Goal: Information Seeking & Learning: Check status

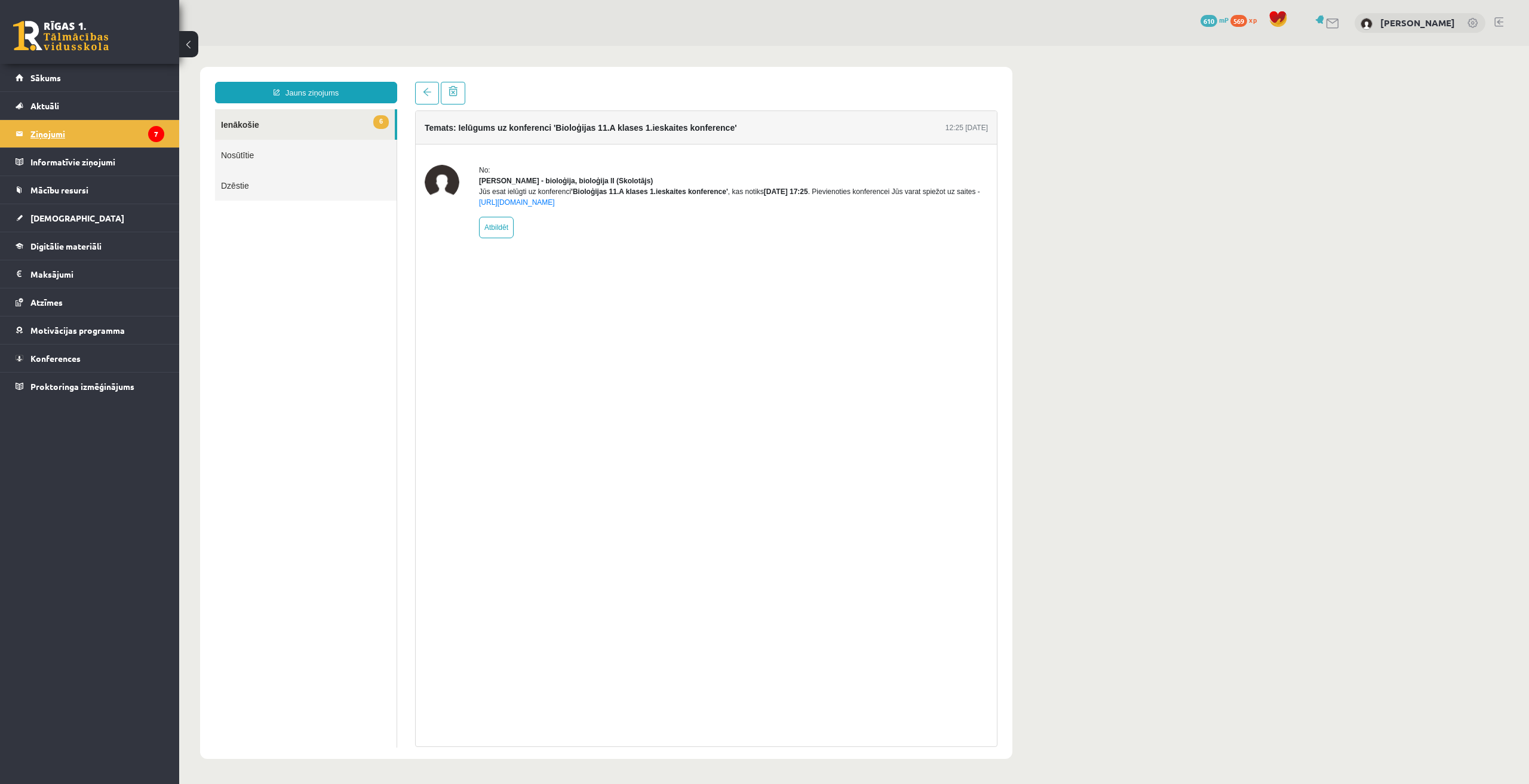
click at [67, 133] on legend "Ziņojumi 7" at bounding box center [97, 133] width 134 height 27
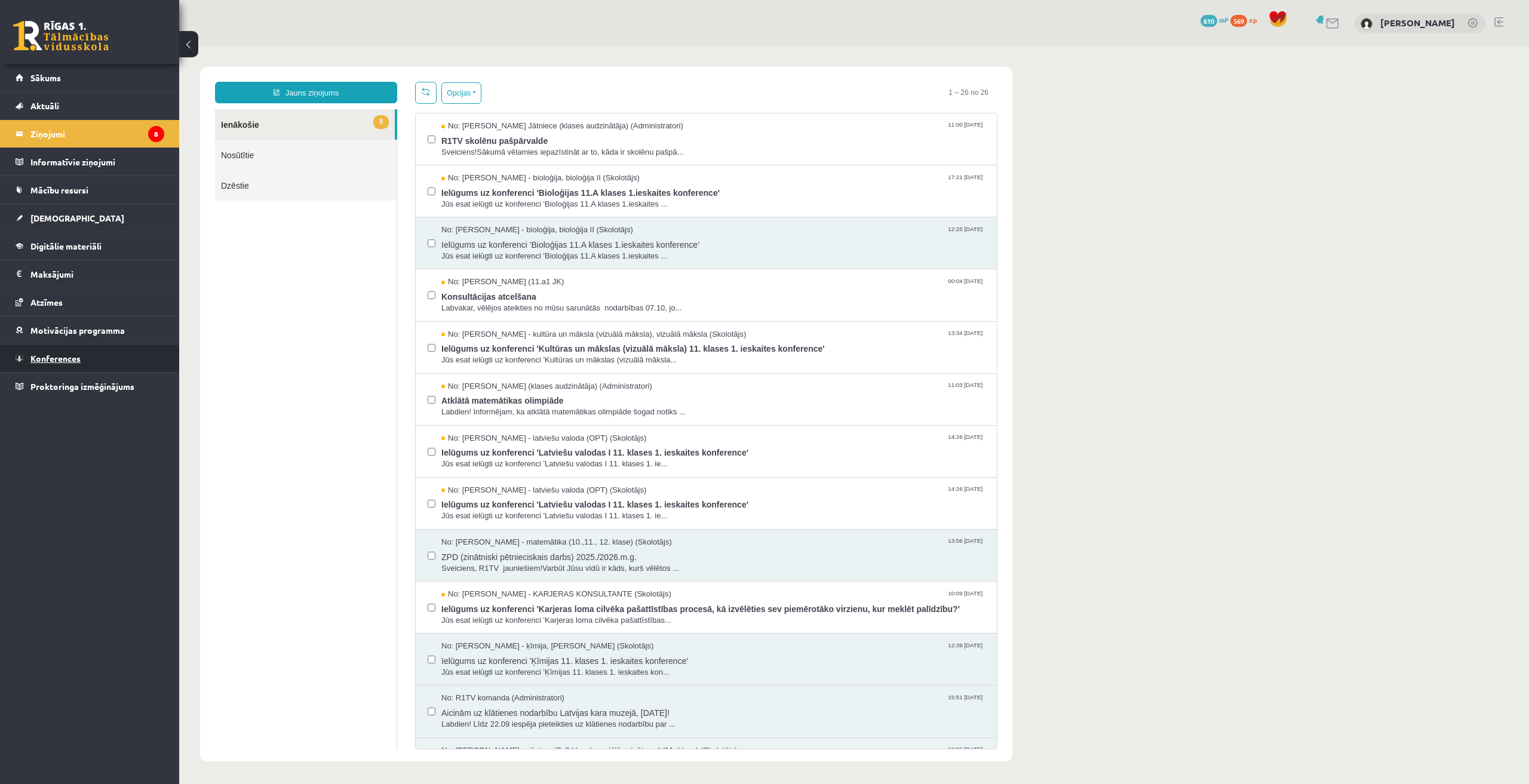
click at [55, 366] on link "Konferences" at bounding box center [90, 358] width 149 height 27
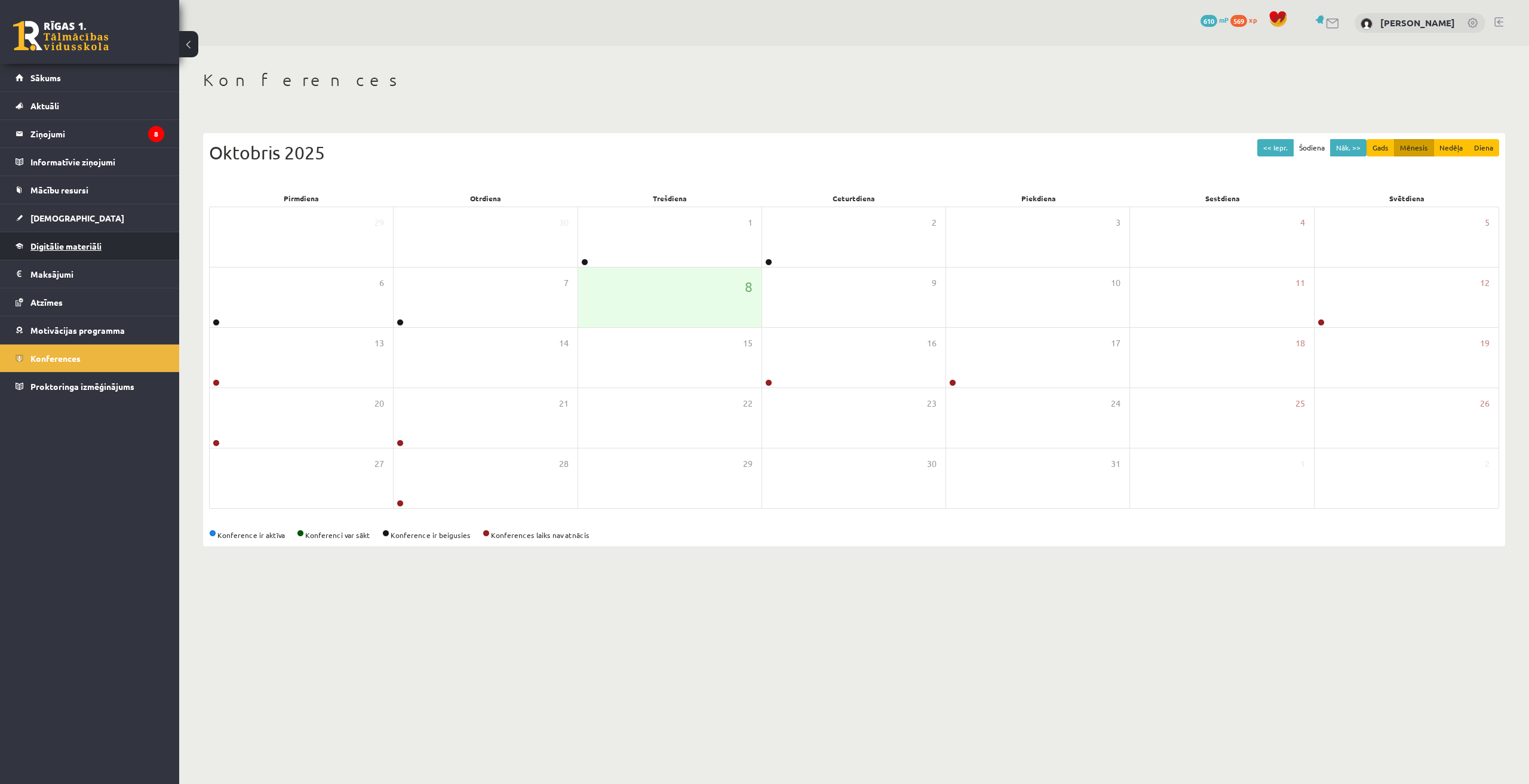
click at [68, 240] on link "Digitālie materiāli" at bounding box center [90, 246] width 149 height 27
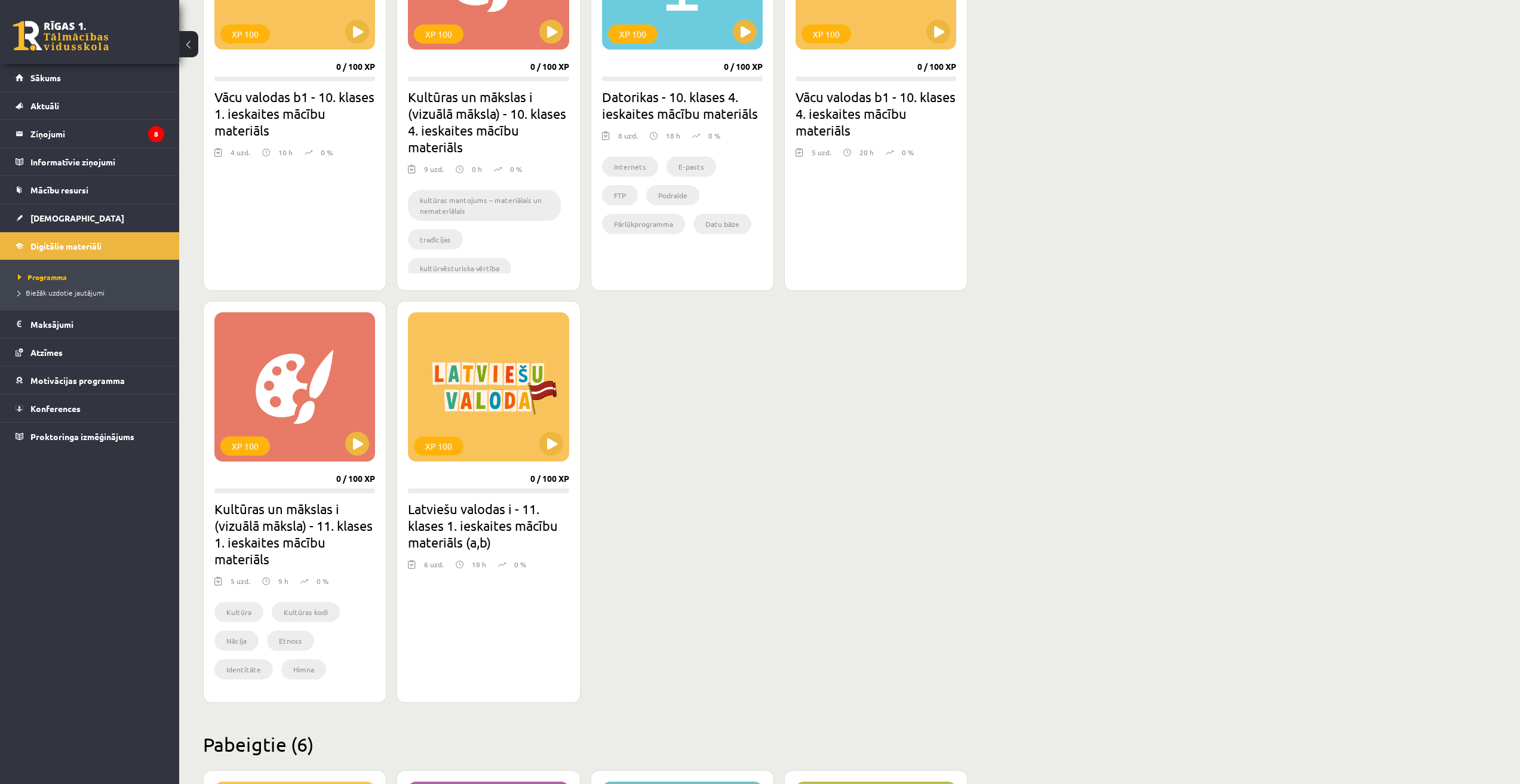
scroll to position [895, 0]
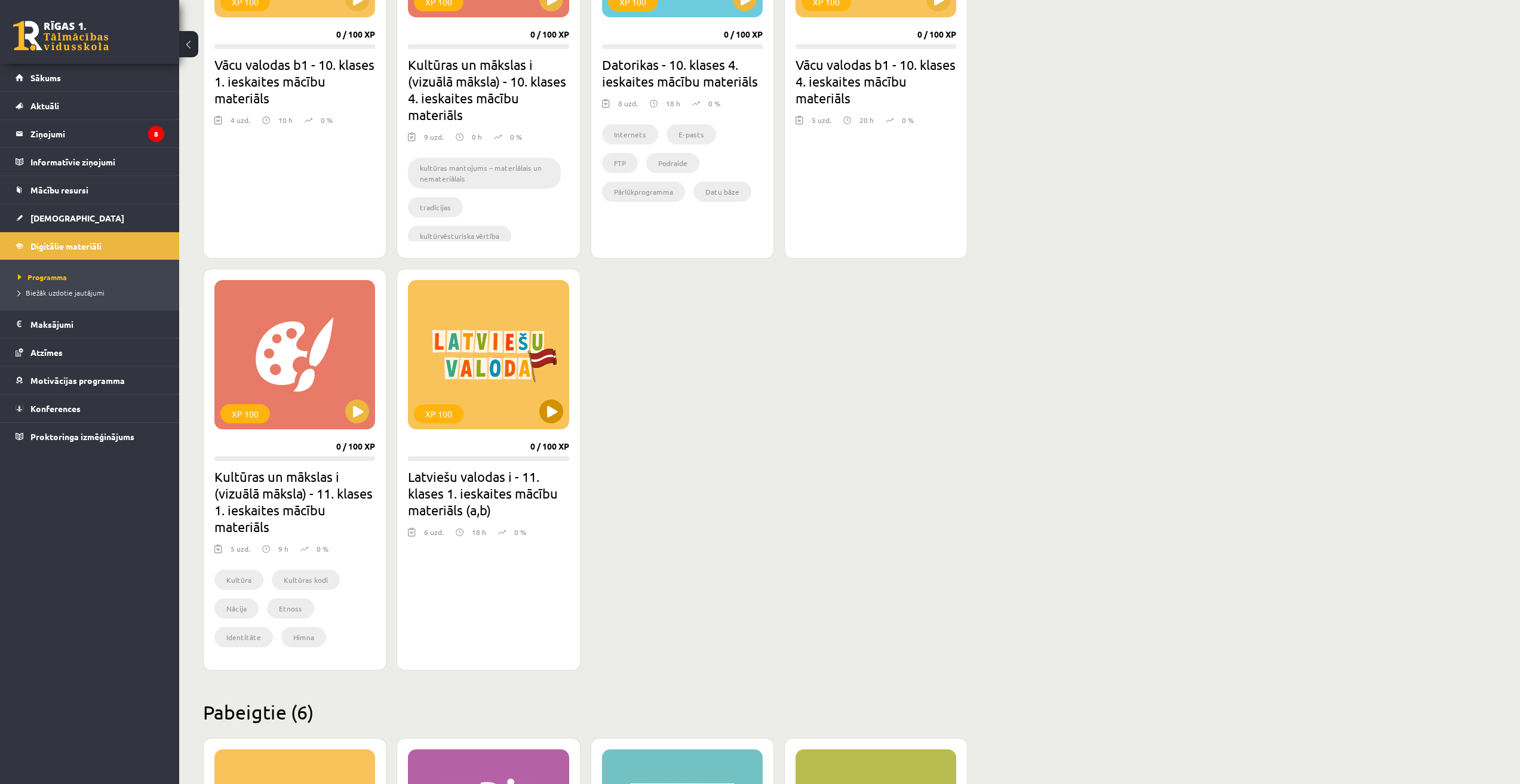
click at [519, 360] on div "XP 100" at bounding box center [488, 355] width 161 height 149
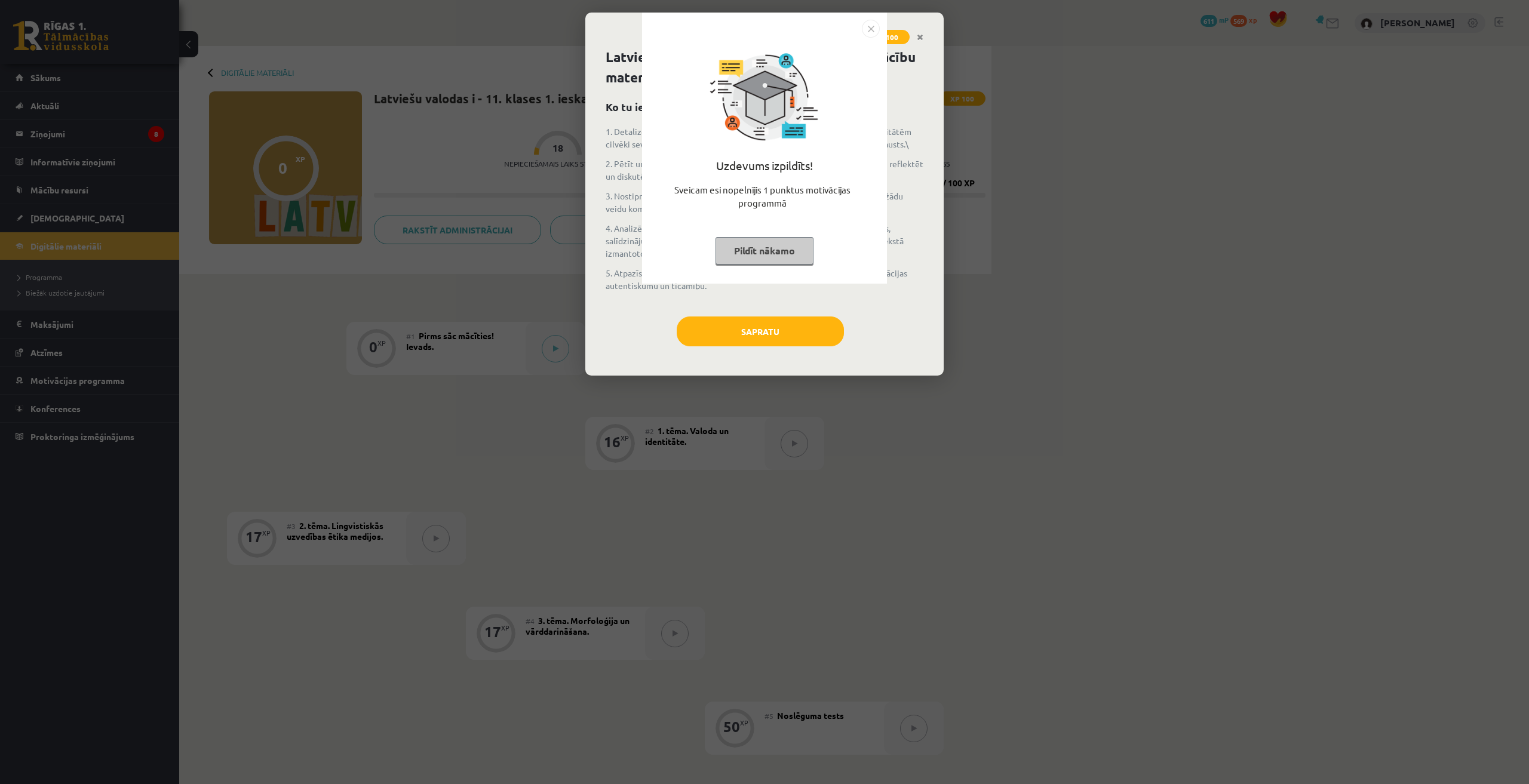
click at [876, 31] on img "Close" at bounding box center [870, 29] width 18 height 18
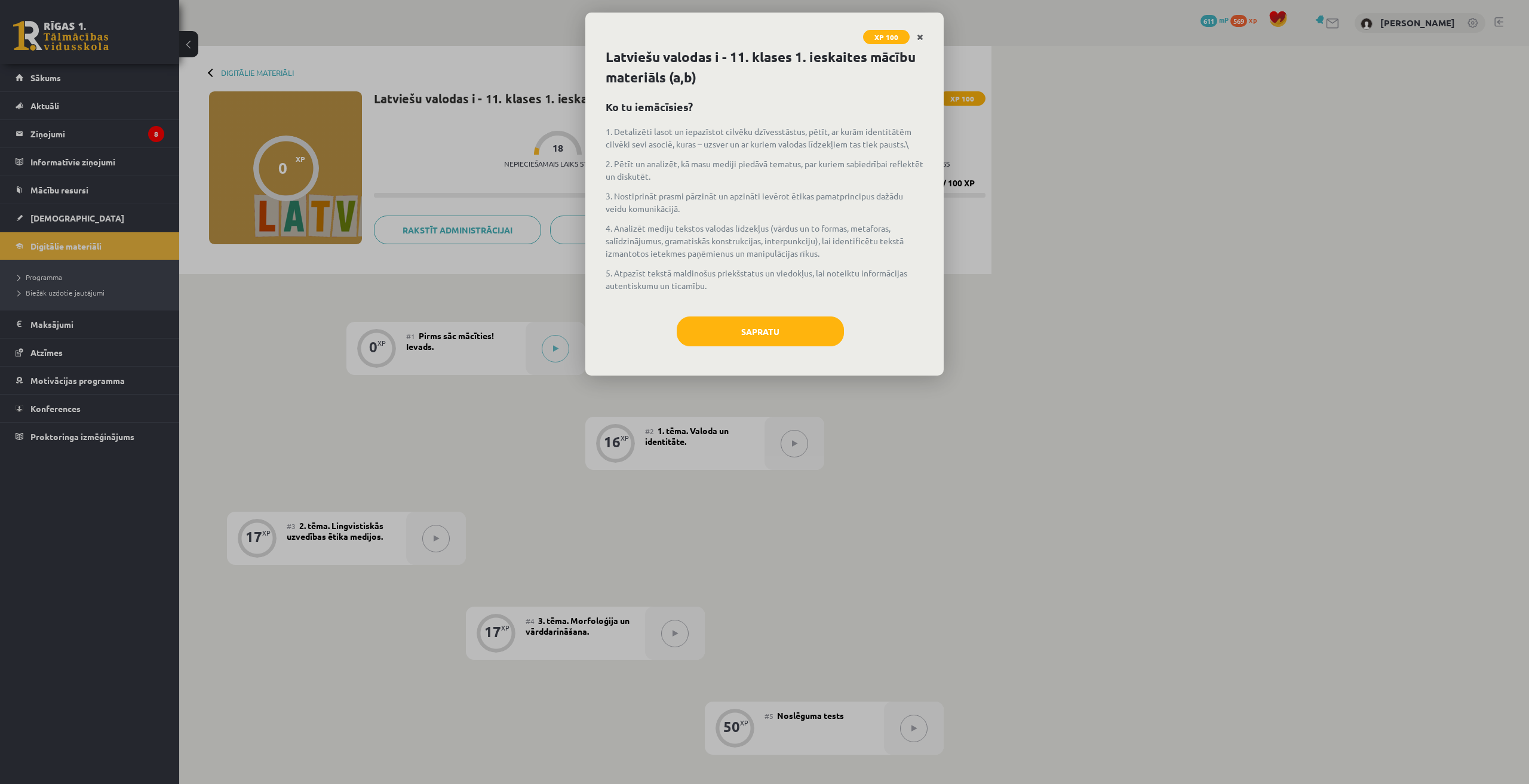
click at [926, 32] on link "Close" at bounding box center [920, 38] width 21 height 24
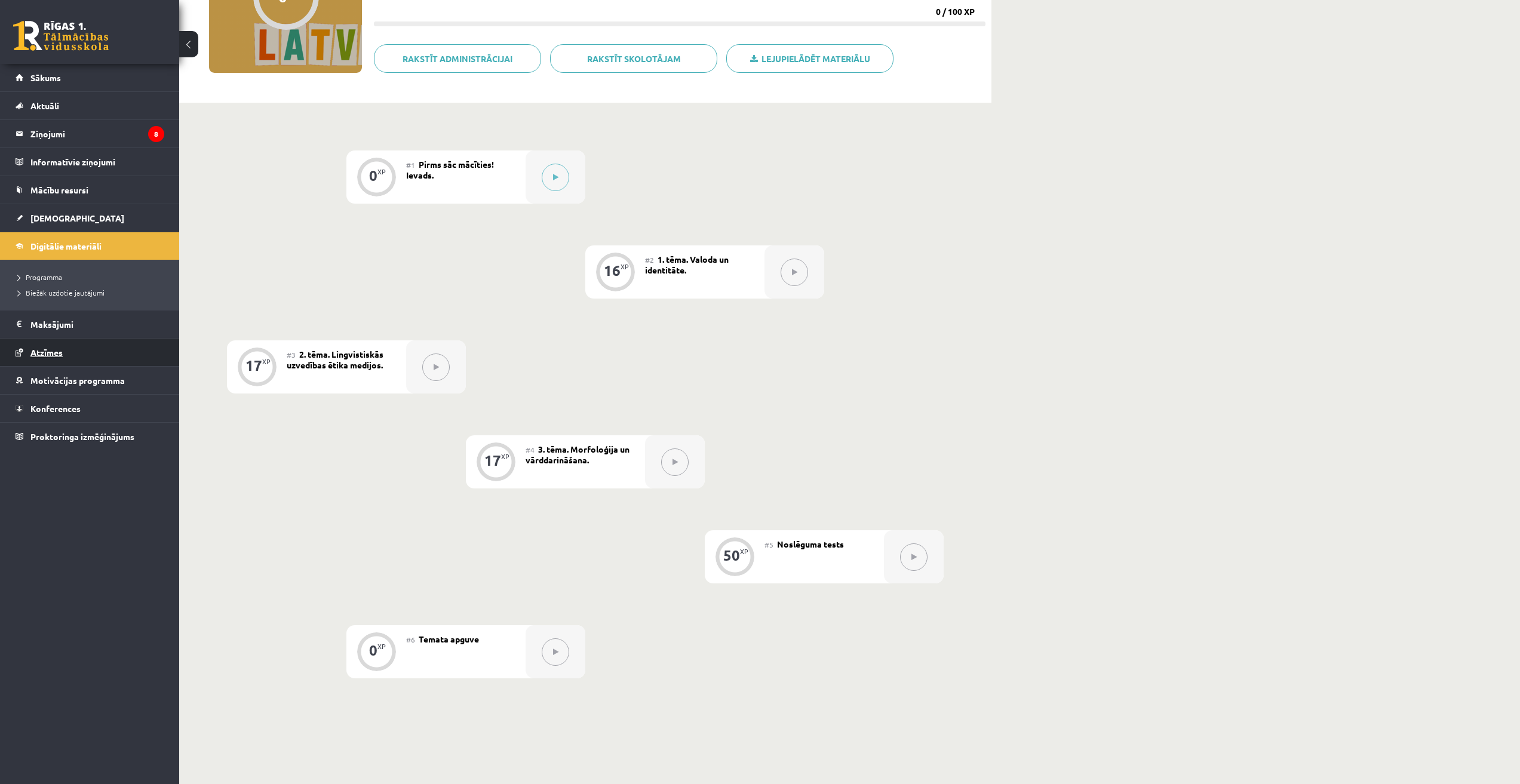
scroll to position [179, 0]
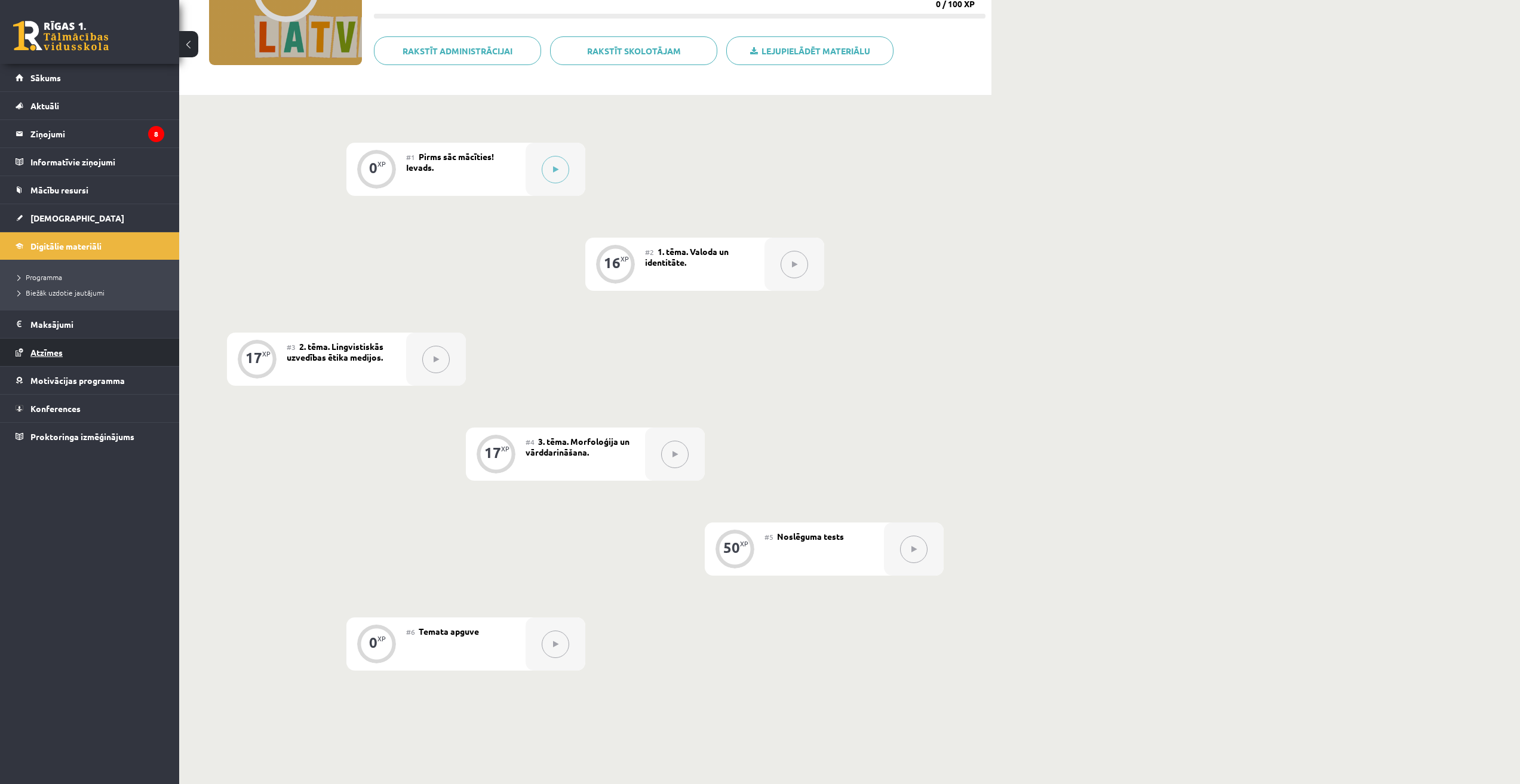
click at [72, 353] on link "Atzīmes" at bounding box center [90, 352] width 149 height 27
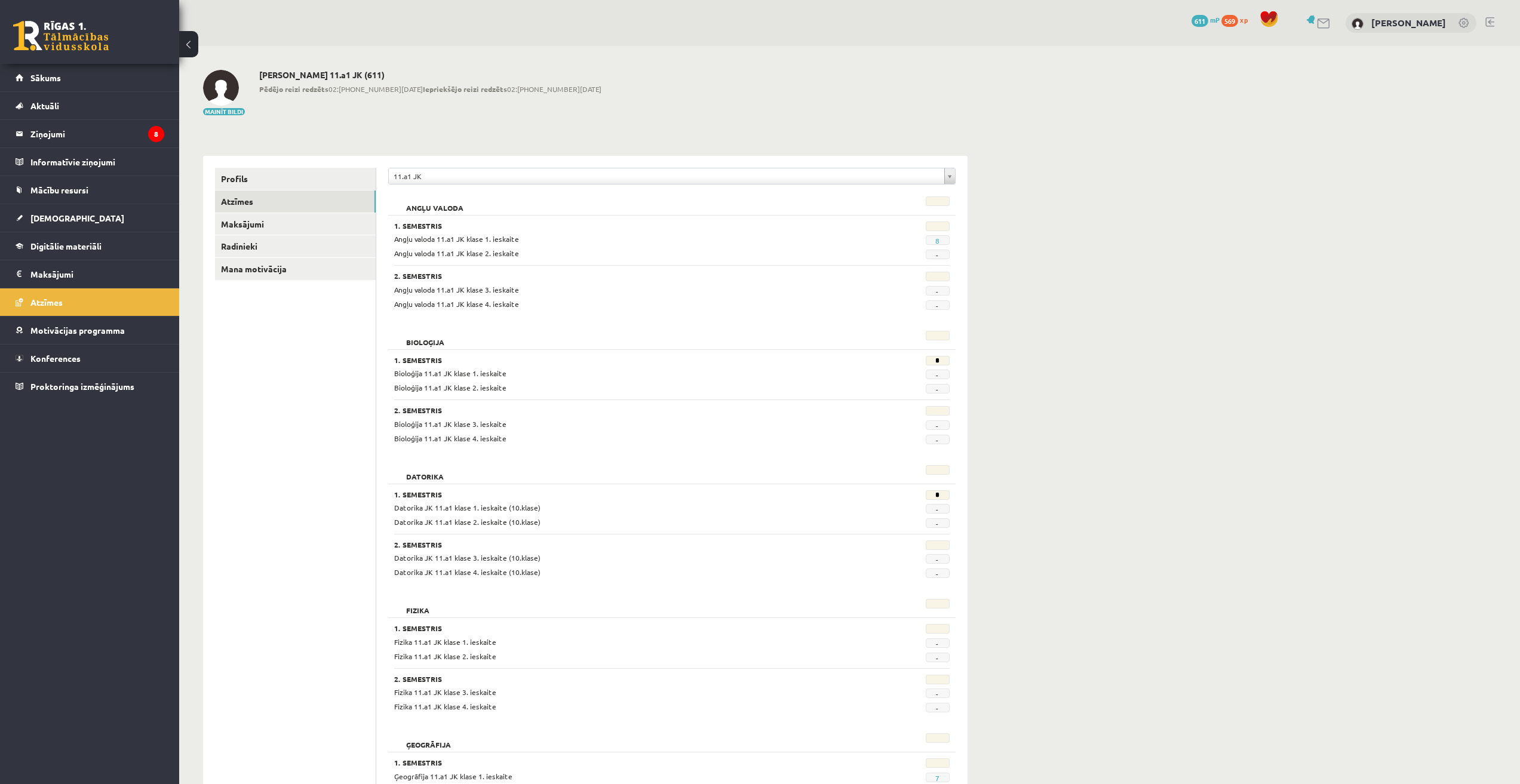
click at [949, 365] on div "*" at bounding box center [911, 362] width 96 height 12
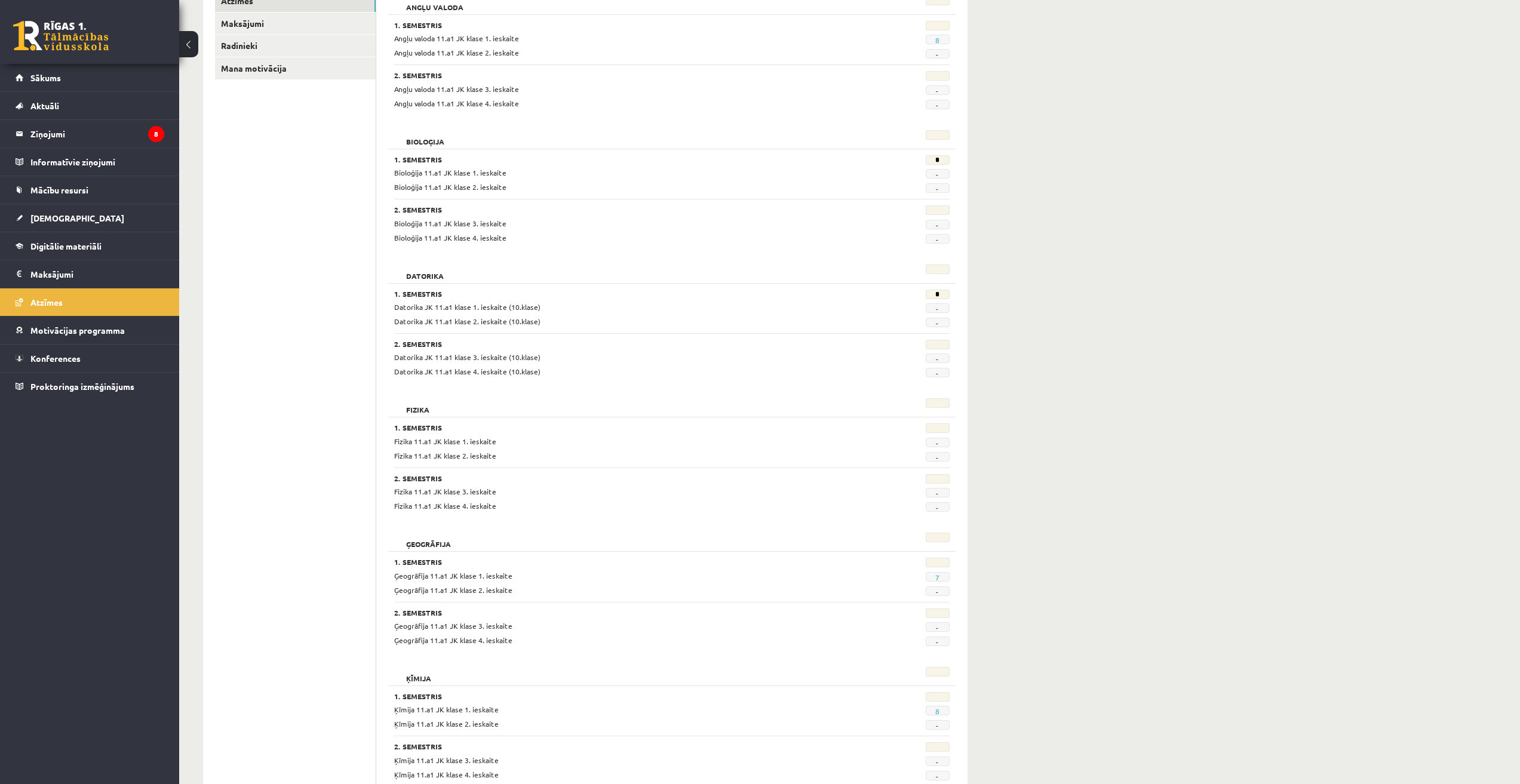
scroll to position [179, 0]
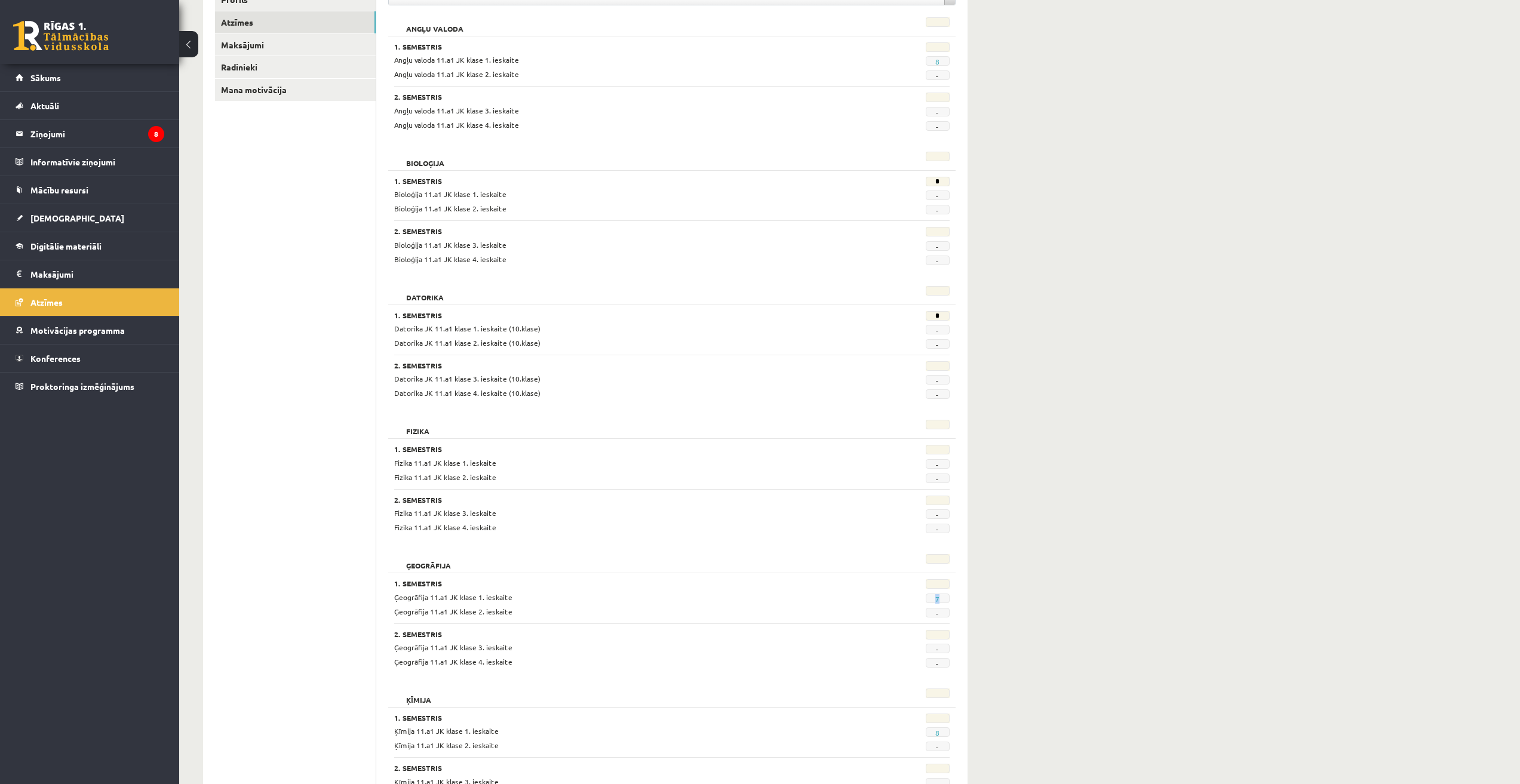
drag, startPoint x: 932, startPoint y: 597, endPoint x: 944, endPoint y: 597, distance: 12.0
click at [944, 597] on span "7" at bounding box center [938, 598] width 24 height 10
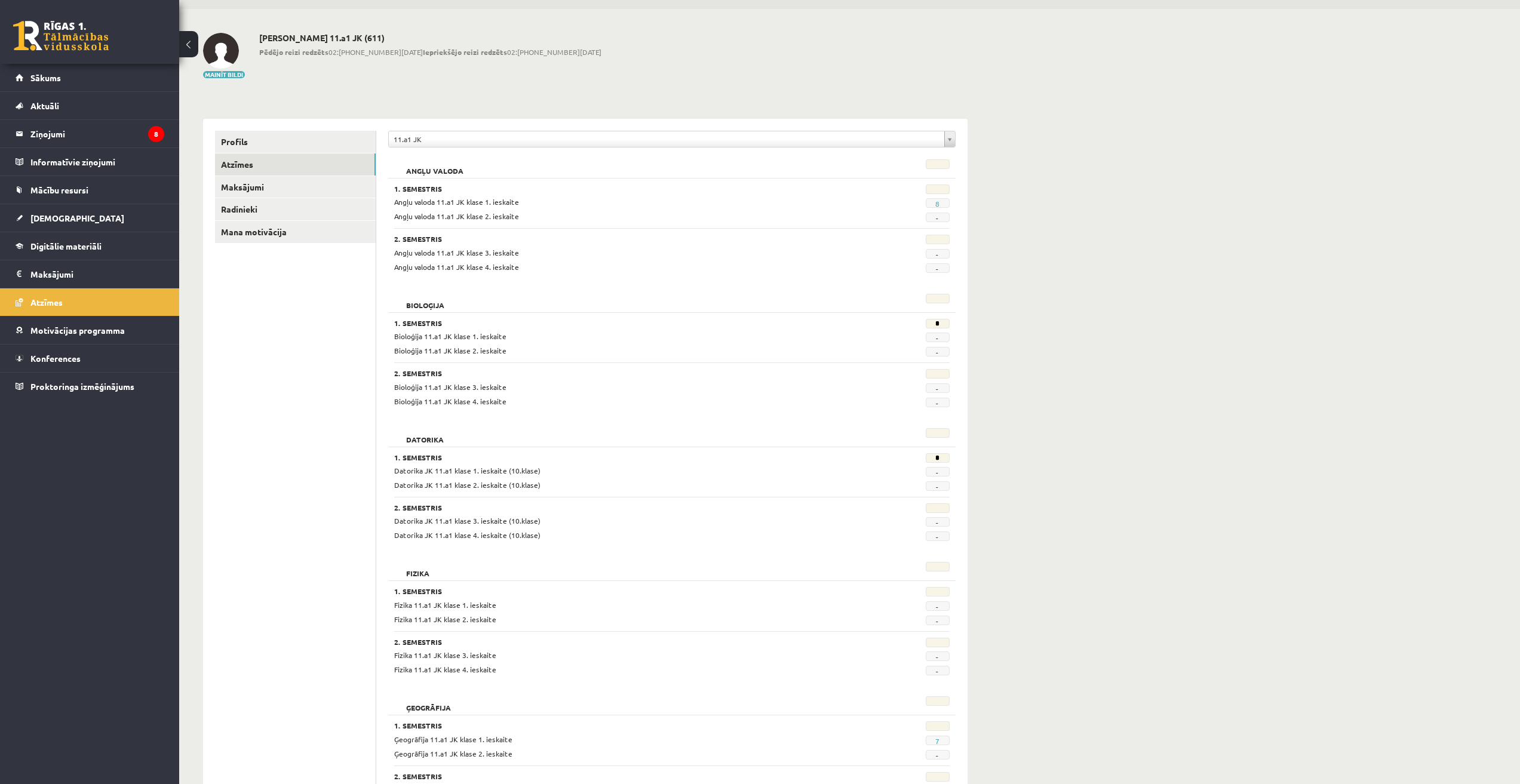
scroll to position [0, 0]
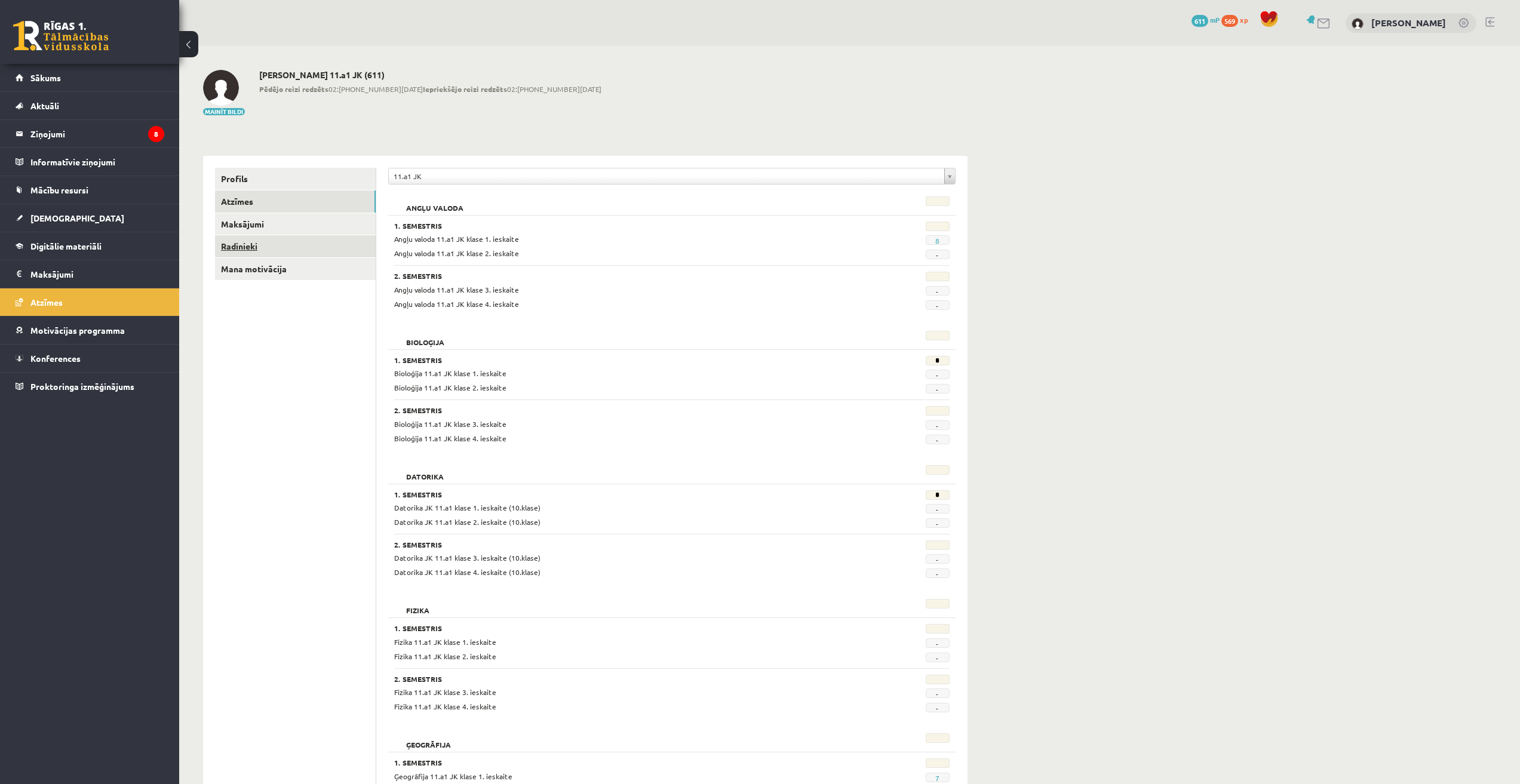
click at [252, 238] on link "Radinieki" at bounding box center [295, 246] width 161 height 22
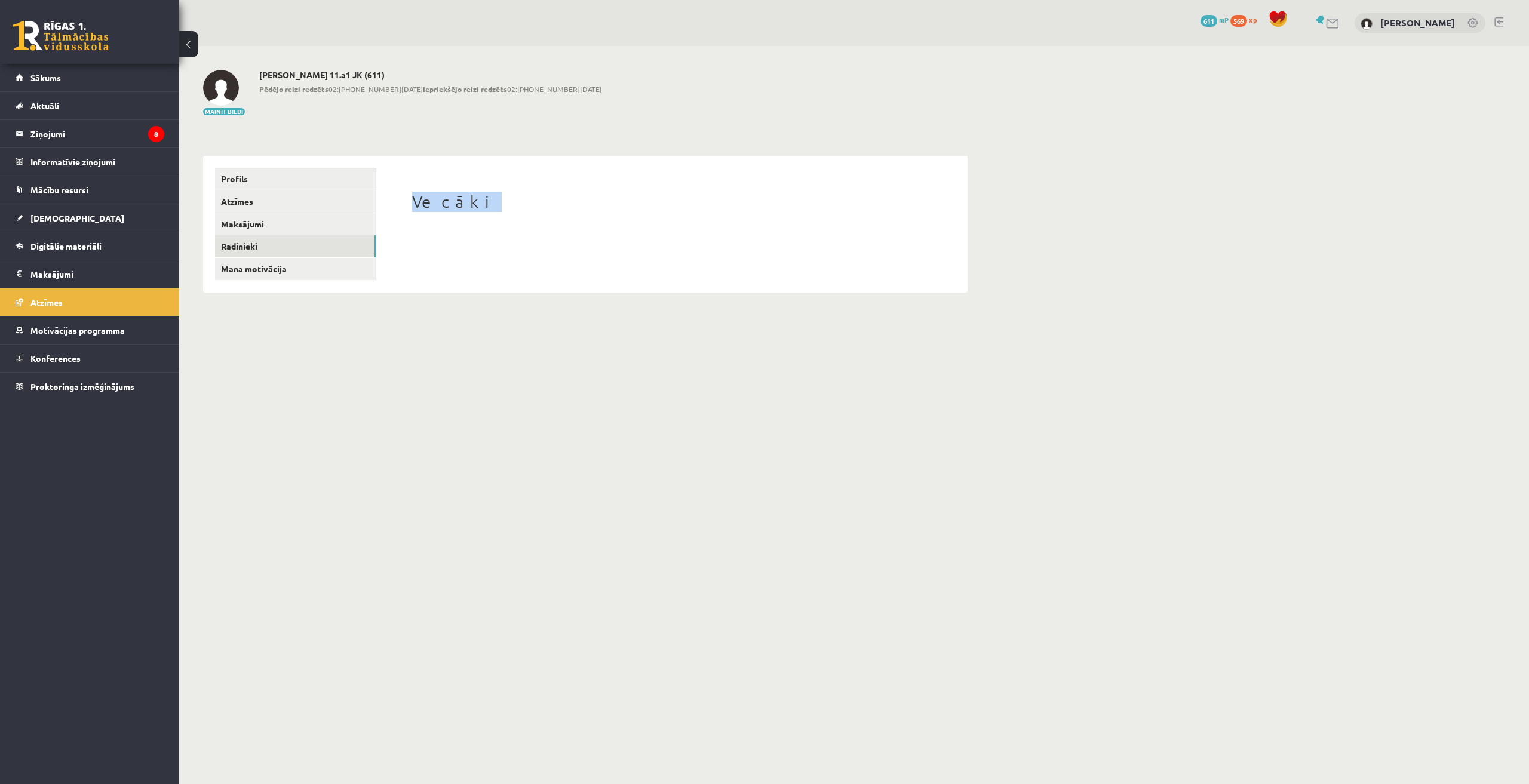
drag, startPoint x: 409, startPoint y: 196, endPoint x: 533, endPoint y: 212, distance: 125.0
click at [533, 212] on div "Vecāki" at bounding box center [671, 223] width 567 height 111
click at [533, 212] on div "Vecāki" at bounding box center [672, 204] width 519 height 24
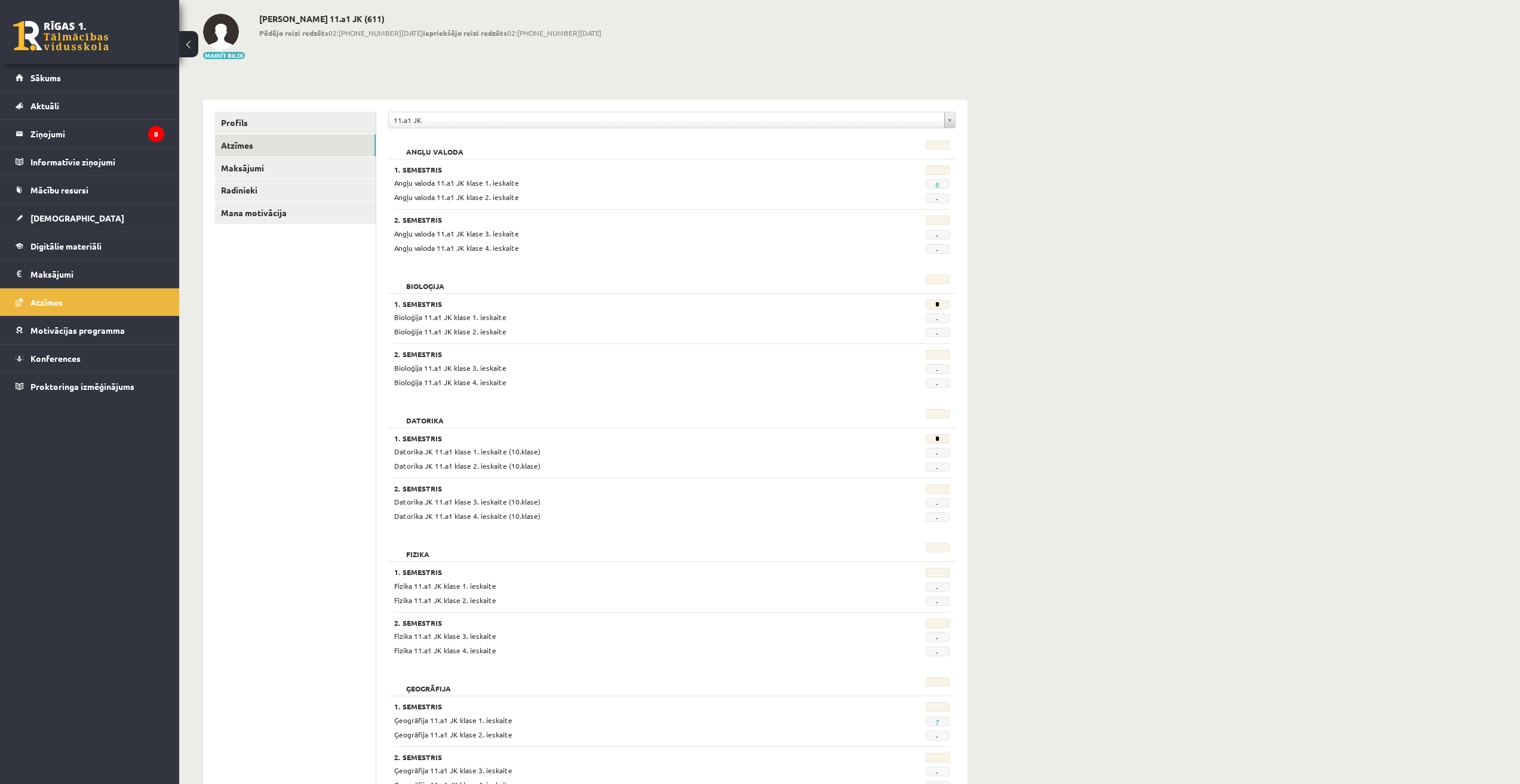
scroll to position [60, 0]
click at [944, 307] on div "*" at bounding box center [911, 302] width 96 height 12
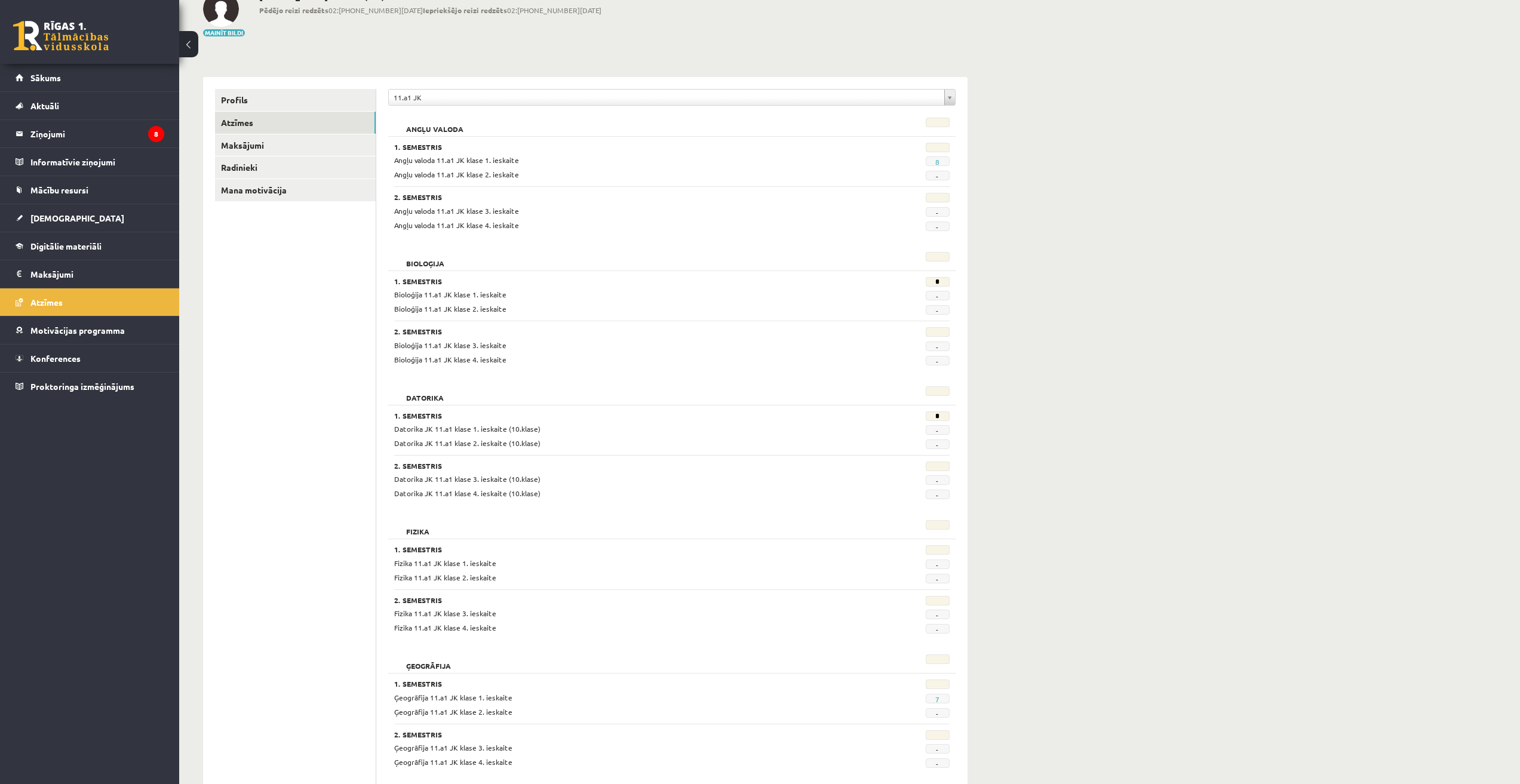
scroll to position [119, 0]
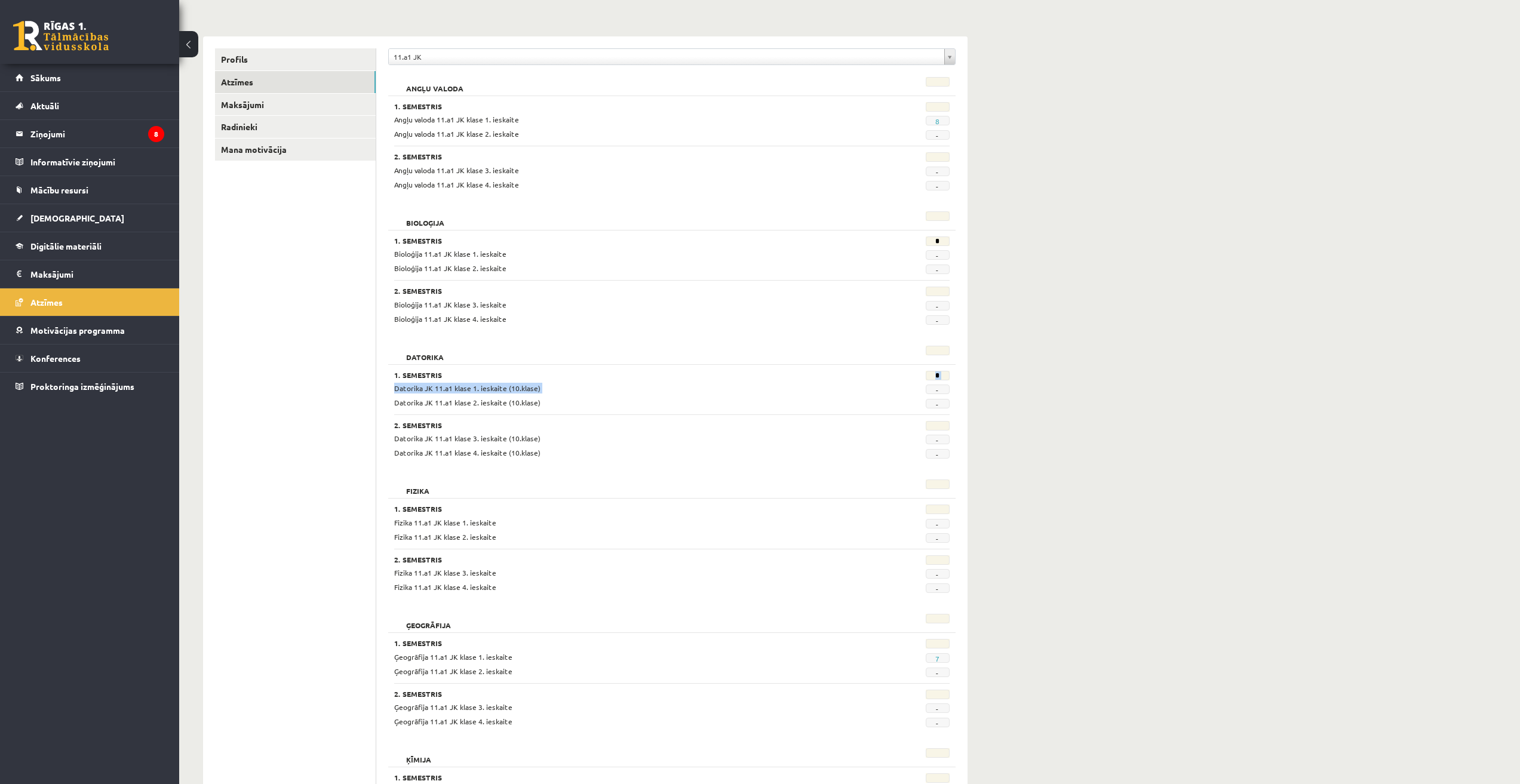
drag, startPoint x: 908, startPoint y: 379, endPoint x: 1029, endPoint y: 378, distance: 121.0
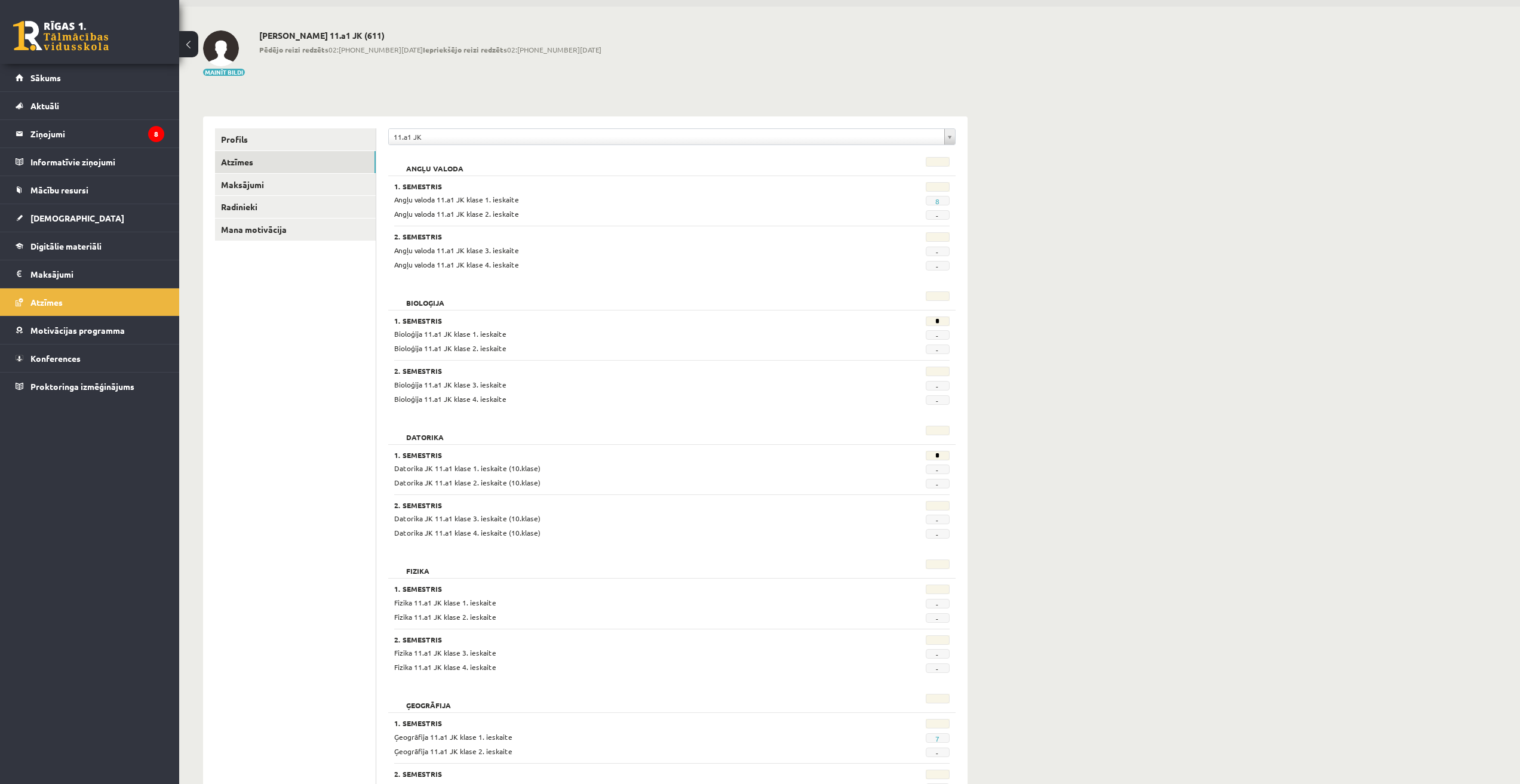
scroll to position [0, 0]
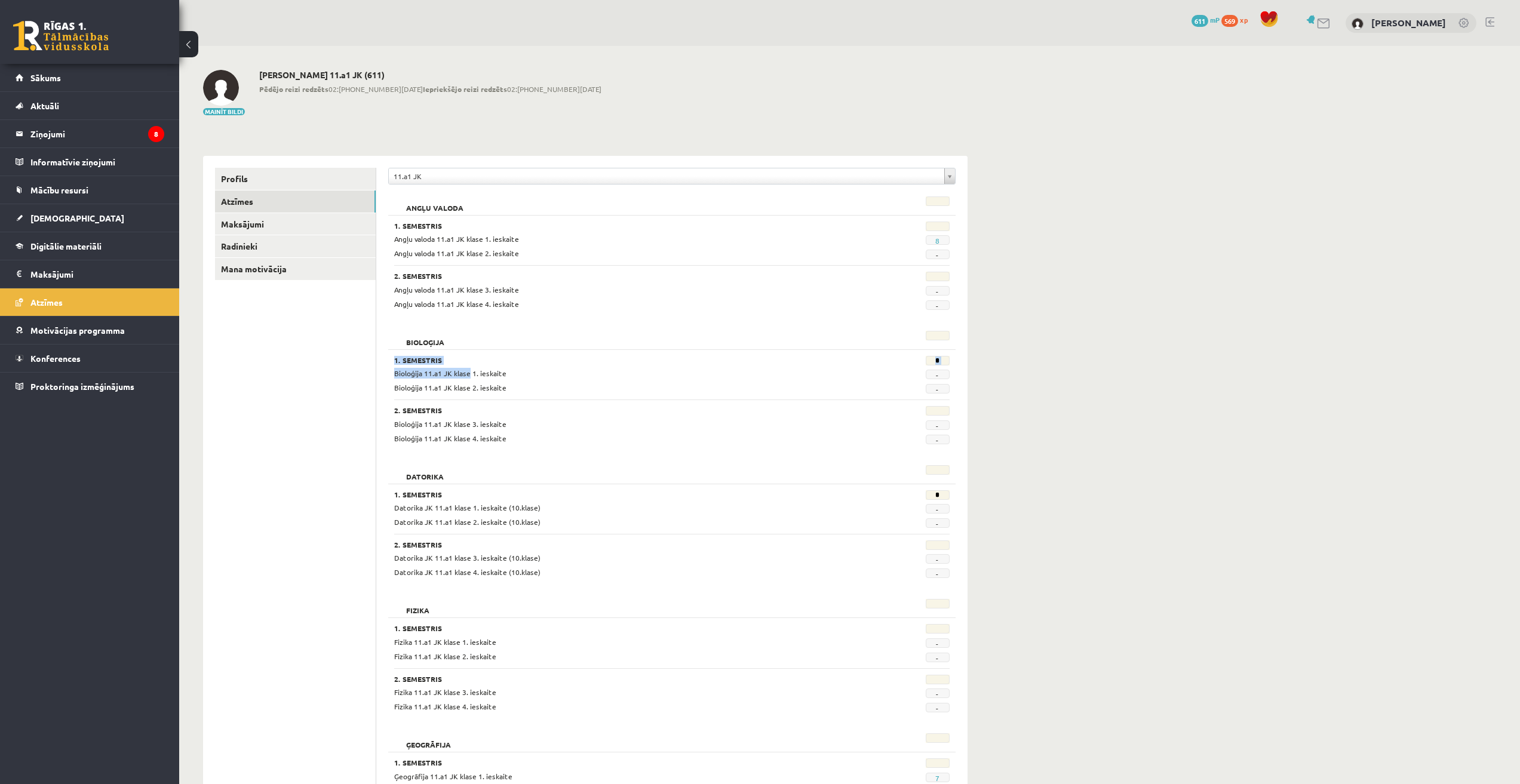
drag, startPoint x: 394, startPoint y: 358, endPoint x: 468, endPoint y: 368, distance: 74.7
click at [468, 368] on div "1. Semestris * Bioloģija 11.a1 JK klase 1. ieskaite - Bioloģija 11.a1 JK klase …" at bounding box center [671, 375] width 556 height 38
click at [468, 368] on div "Bioloģija 11.a1 JK klase 1. ieskaite" at bounding box center [624, 373] width 478 height 11
click at [455, 186] on div "**********" at bounding box center [671, 179] width 567 height 23
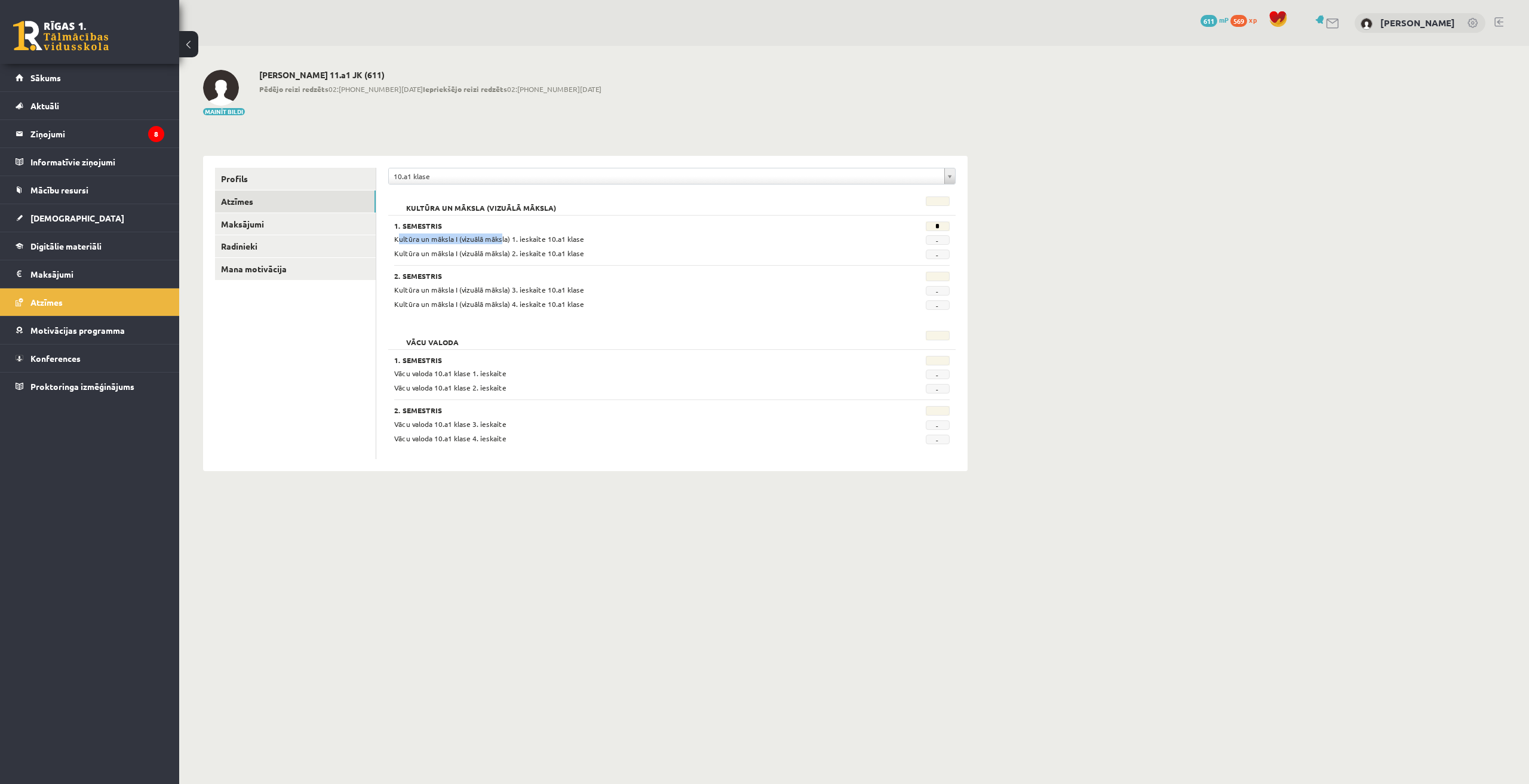
drag, startPoint x: 395, startPoint y: 239, endPoint x: 498, endPoint y: 237, distance: 103.0
click at [498, 237] on span "Kultūra un māksla I (vizuālā māksla) 1. ieskaite 10.a1 klase" at bounding box center [488, 238] width 190 height 10
click at [584, 243] on div "Kultūra un māksla I (vizuālā māksla) 1. ieskaite 10.a1 klase" at bounding box center [624, 239] width 478 height 11
drag, startPoint x: 582, startPoint y: 243, endPoint x: 392, endPoint y: 240, distance: 190.0
click at [392, 240] on div "Kultūra un māksla I (vizuālā māksla) 1. ieskaite 10.a1 klase" at bounding box center [624, 239] width 478 height 11
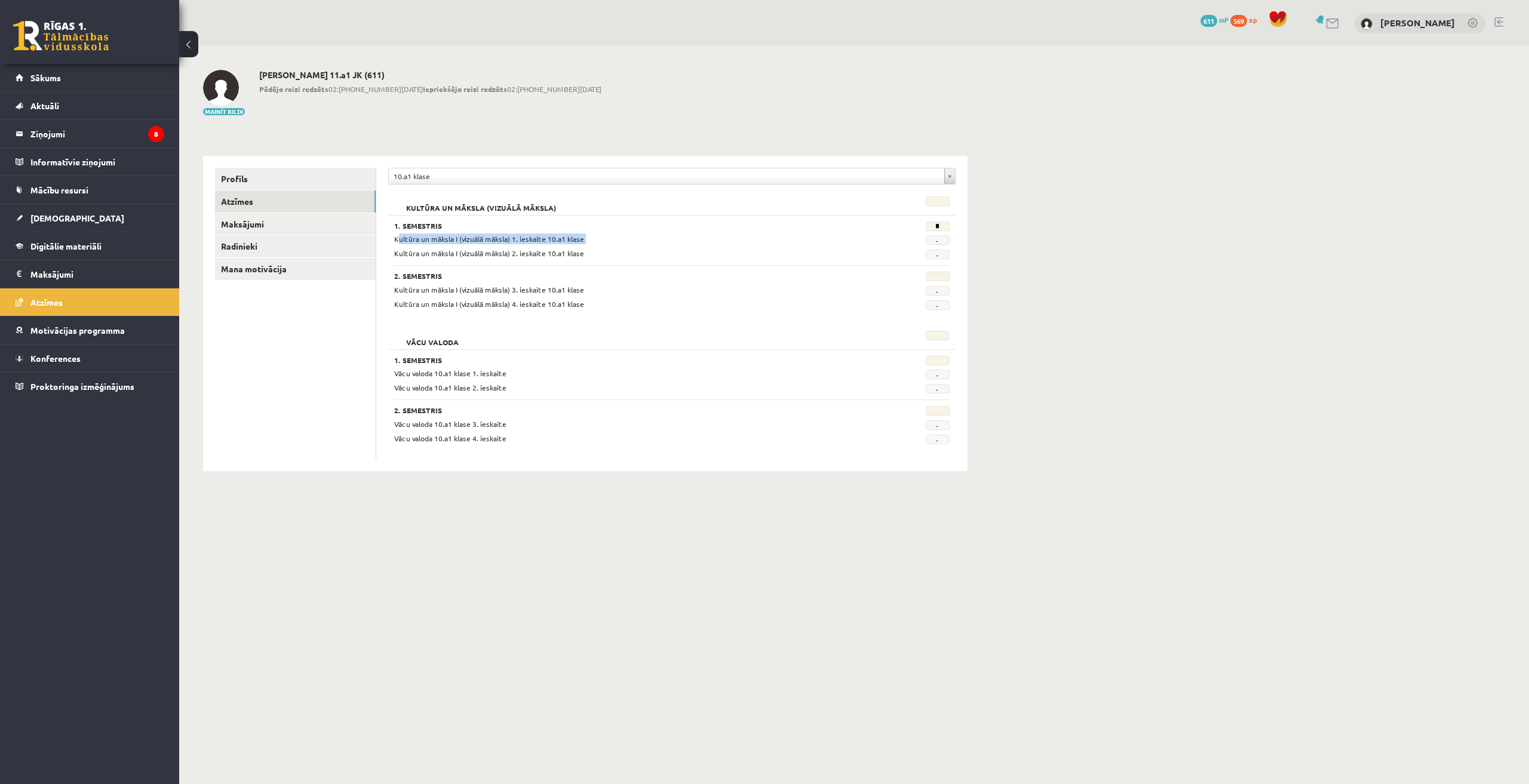
click at [392, 240] on div "Kultūra un māksla I (vizuālā māksla) 1. ieskaite 10.a1 klase" at bounding box center [624, 239] width 478 height 11
drag, startPoint x: 392, startPoint y: 240, endPoint x: 952, endPoint y: 227, distance: 560.2
click at [949, 227] on div "1. Semestris * Kultūra un māksla I (vizuālā māksla) 1. ieskaite 10.a1 klase - K…" at bounding box center [671, 240] width 555 height 38
click at [952, 227] on div "*" at bounding box center [911, 227] width 96 height 12
click at [828, 240] on div "Kultūra un māksla I (vizuālā māksla) 1. ieskaite 10.a1 klase" at bounding box center [624, 239] width 478 height 11
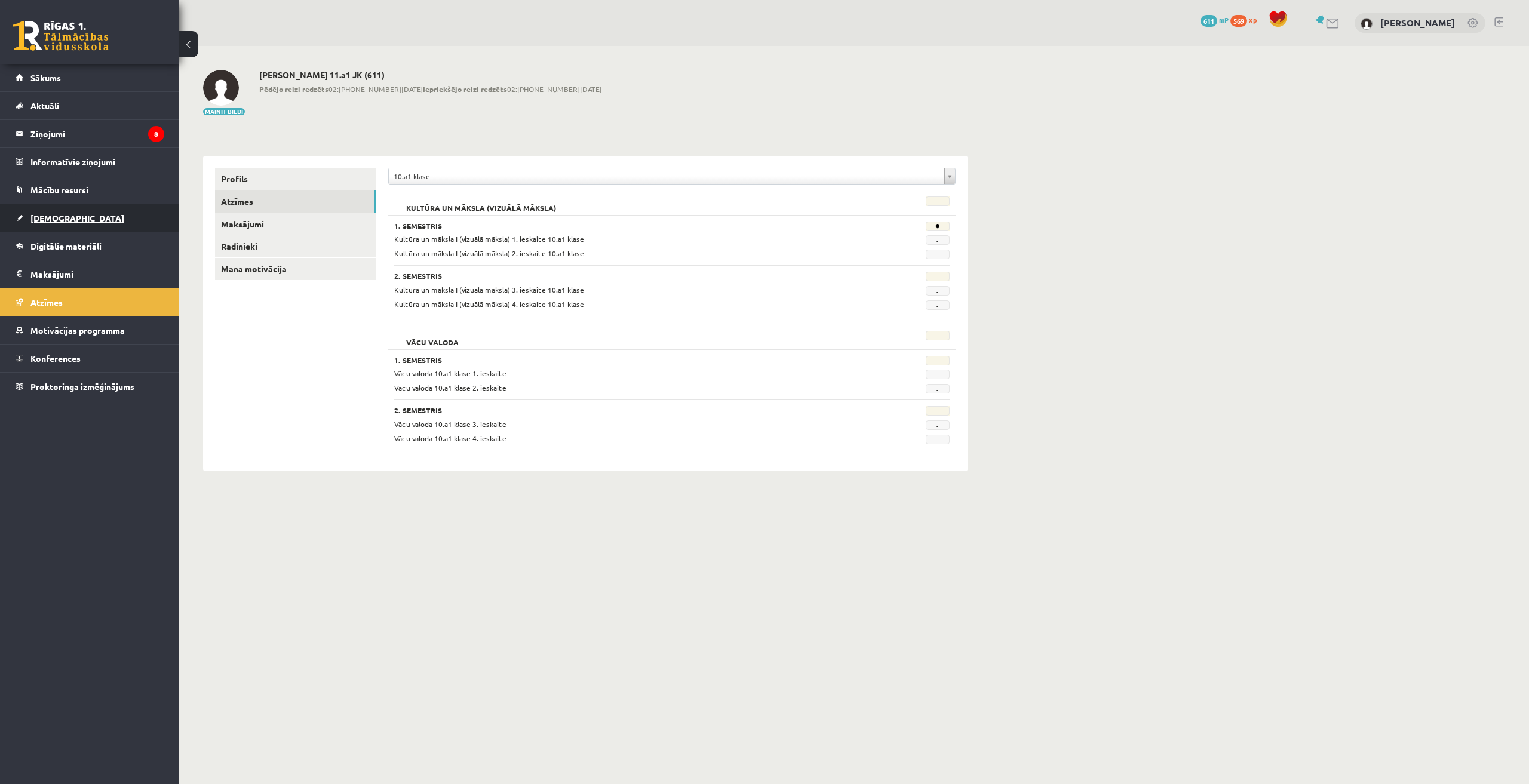
click at [72, 220] on link "[DEMOGRAPHIC_DATA]" at bounding box center [90, 218] width 149 height 27
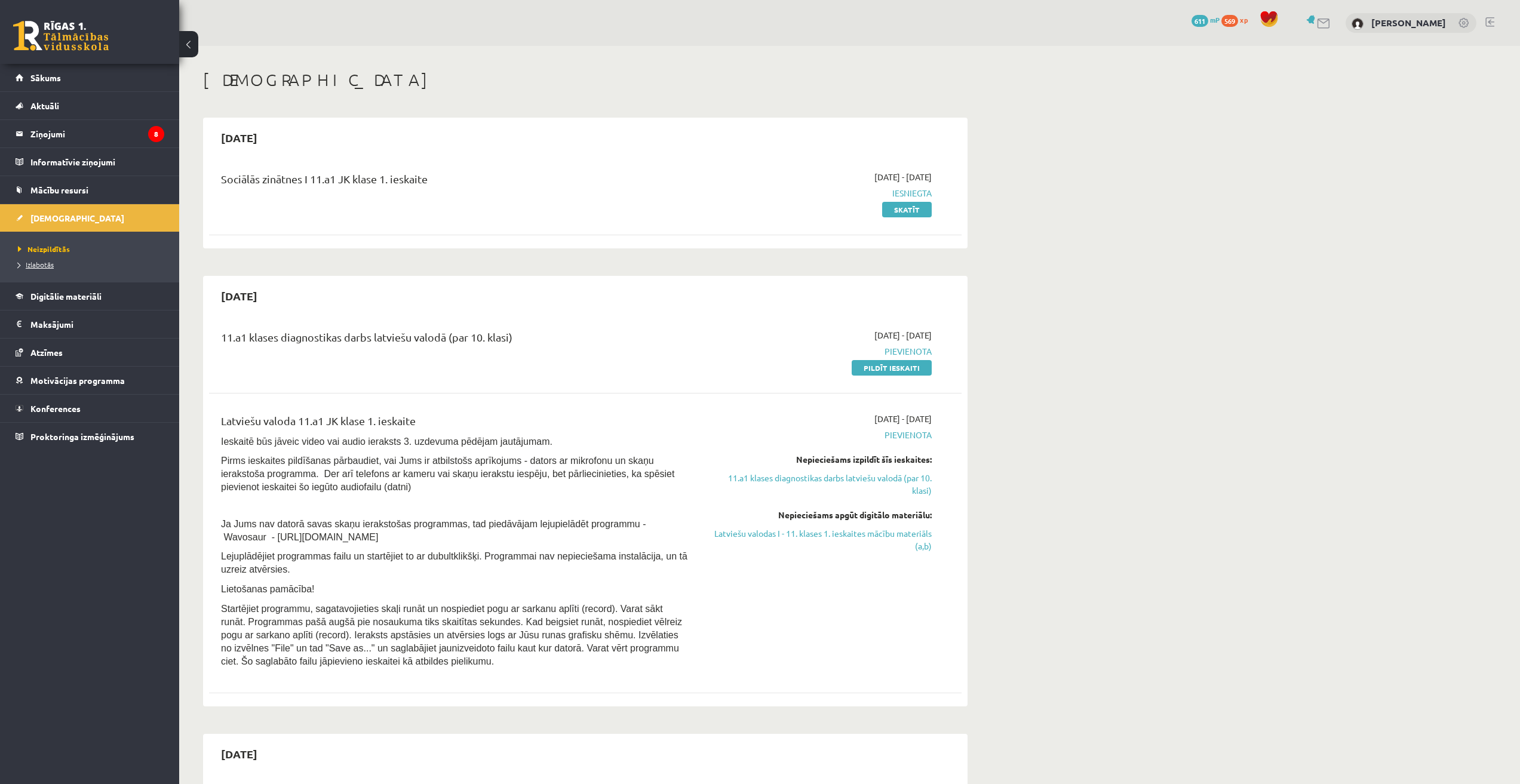
click at [54, 268] on link "Izlabotās" at bounding box center [92, 264] width 149 height 11
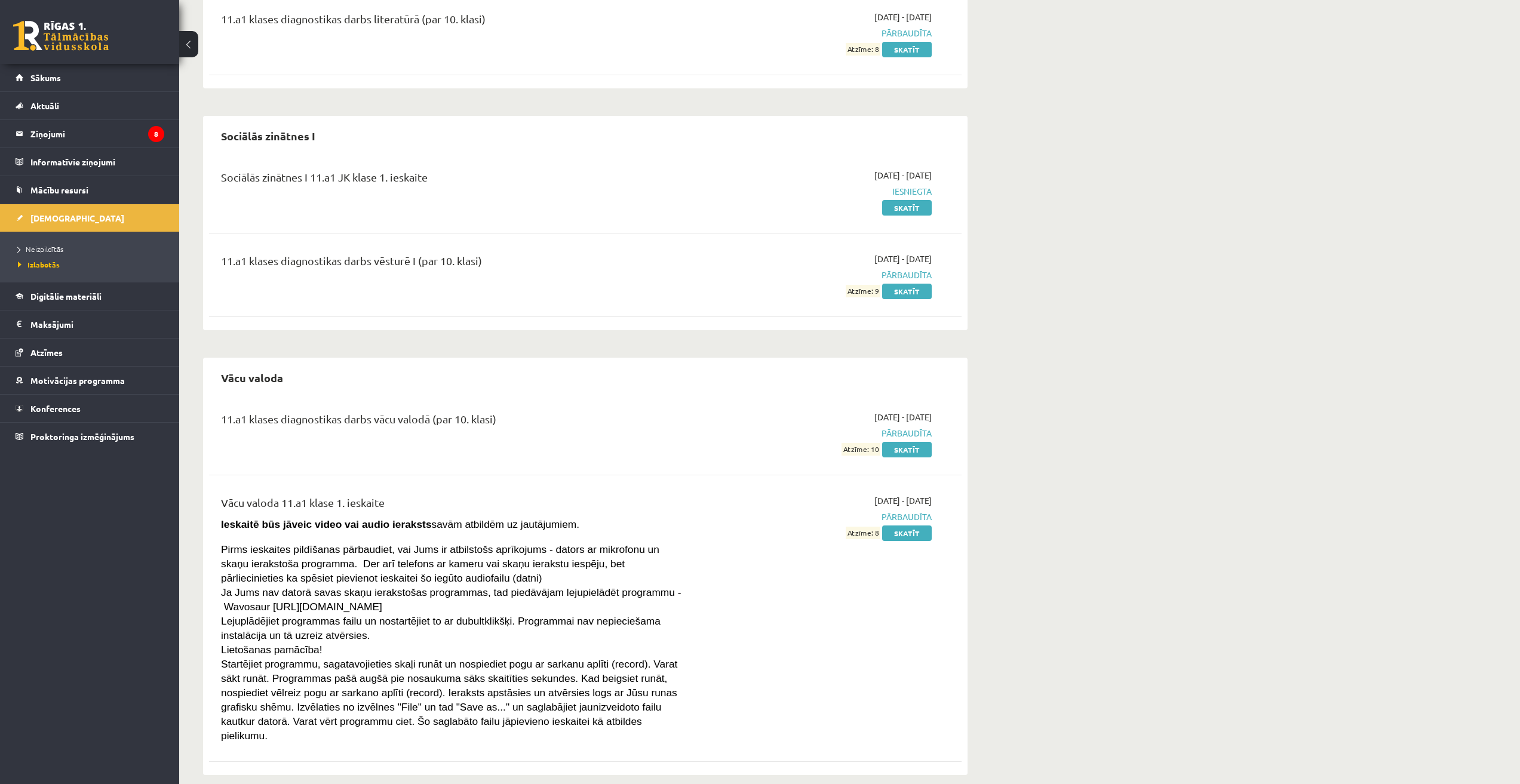
scroll to position [970, 0]
click at [44, 247] on span "Neizpildītās" at bounding box center [41, 249] width 46 height 10
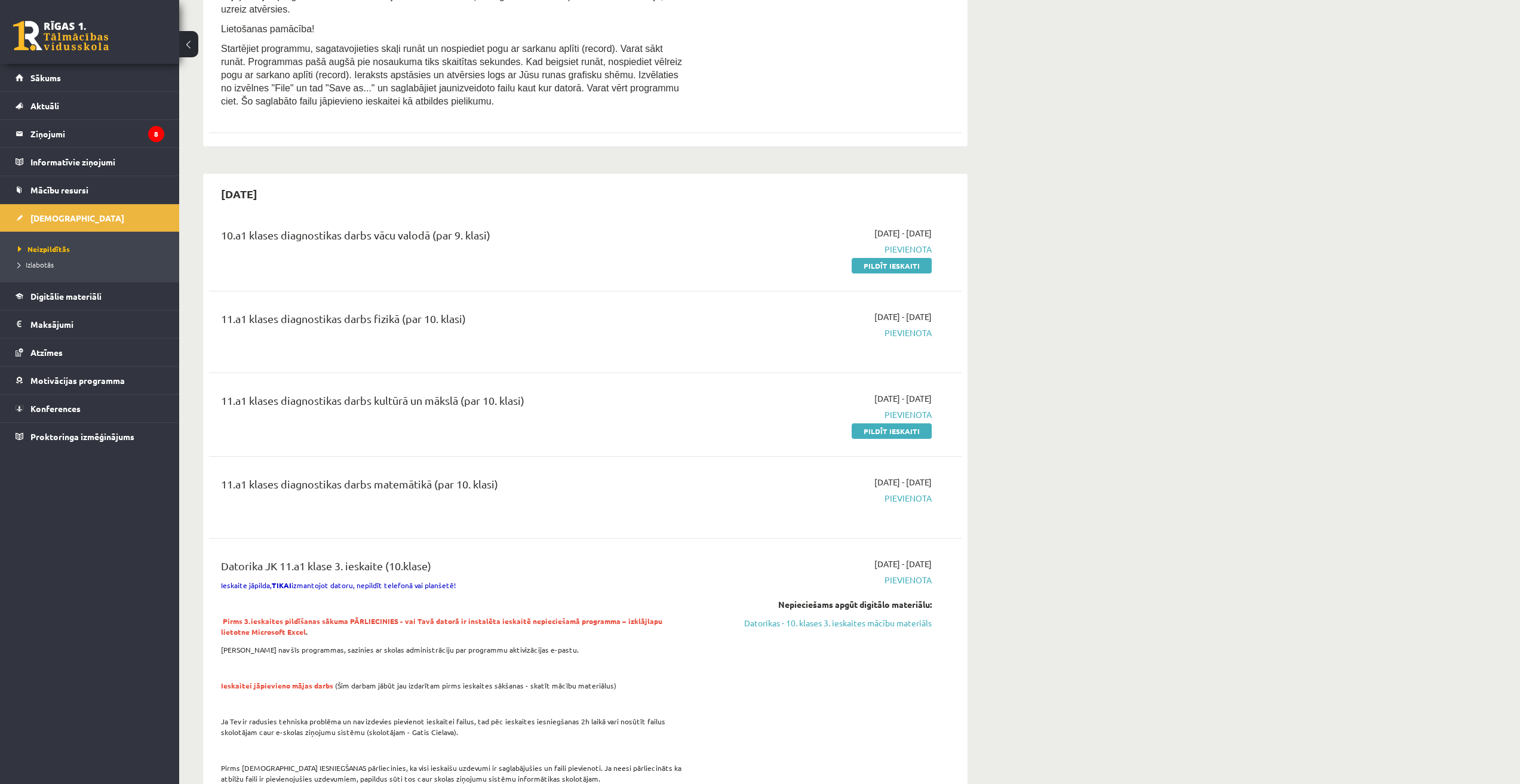
scroll to position [695, 0]
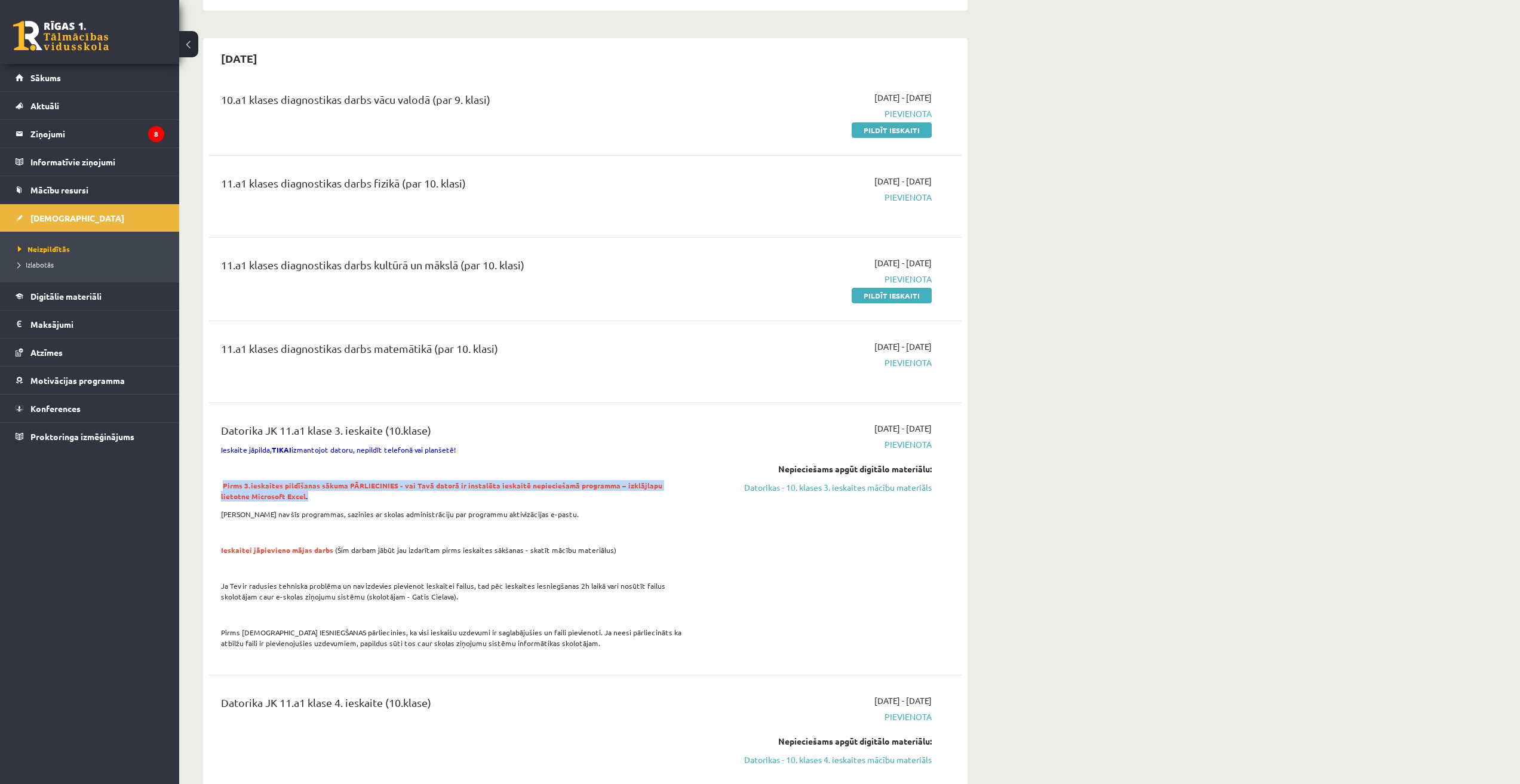
drag, startPoint x: 224, startPoint y: 482, endPoint x: 556, endPoint y: 499, distance: 332.4
click at [556, 499] on p "Pirms 3.ieskaites pildīšanas sākuma PĀRLIECINIES - vai Tavā datorā ir instalēta…" at bounding box center [455, 490] width 468 height 21
click at [495, 502] on div "Datorika JK 11.a1 klase 3. ieskaite (10.klase) Ieskaite jāpilda, TIKAI izmantoj…" at bounding box center [455, 538] width 486 height 234
drag, startPoint x: 600, startPoint y: 499, endPoint x: 215, endPoint y: 482, distance: 385.4
click at [215, 482] on div "Datorika JK 11.a1 klase 3. ieskaite (10.klase) Ieskaite jāpilda, TIKAI izmantoj…" at bounding box center [455, 538] width 486 height 234
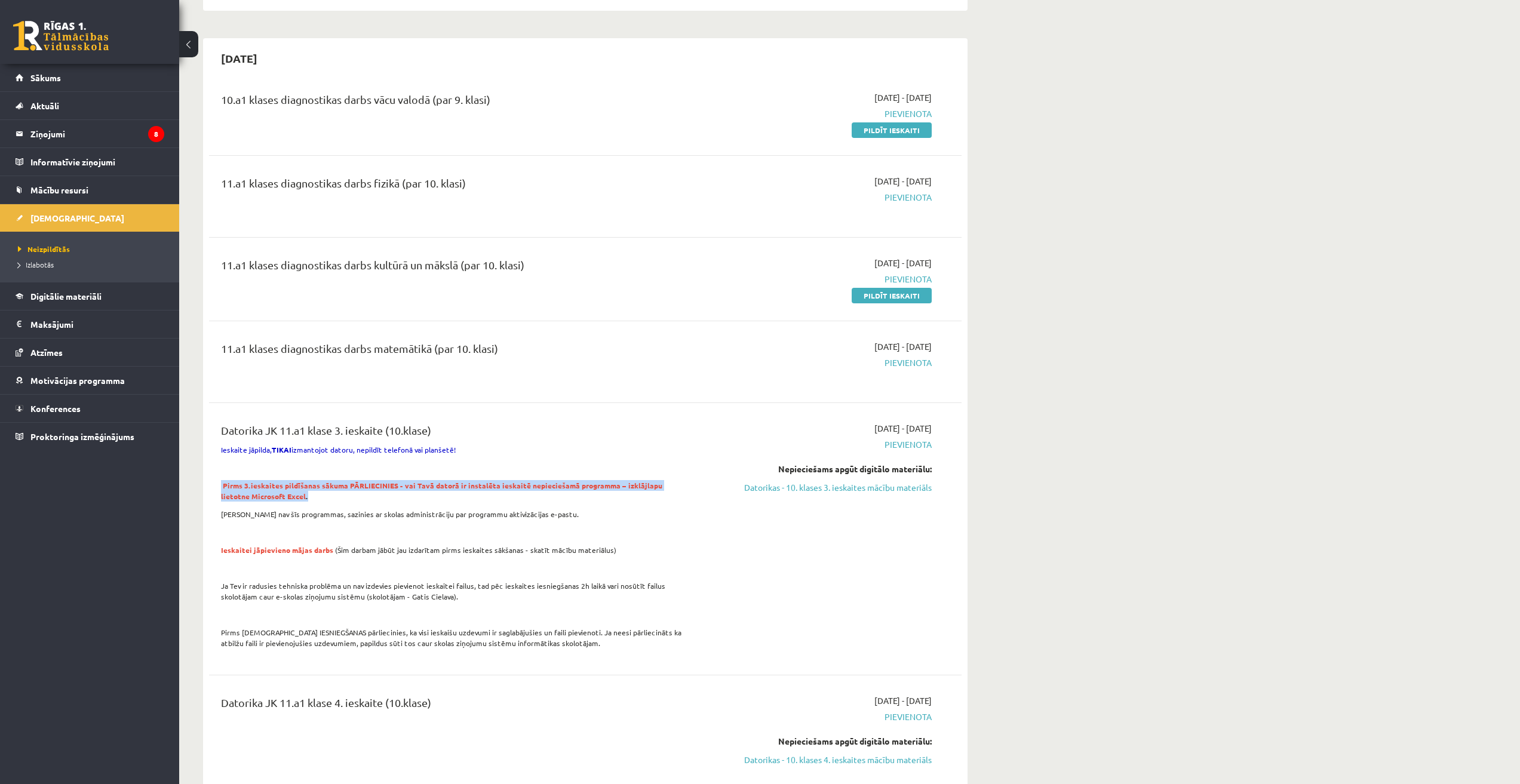
click at [215, 482] on div "Datorika JK 11.a1 klase 3. ieskaite (10.klase) Ieskaite jāpilda, TIKAI izmantoj…" at bounding box center [455, 538] width 486 height 234
click at [469, 519] on p "Ja Tev nav šīs programmas, sazinies ar skolas administrāciju par programmu akti…" at bounding box center [455, 514] width 468 height 11
click at [441, 555] on p "Ieskaitei jāpievieno mājas darbs (Šim darbam jābūt jau izdarītam pirms ieskaite…" at bounding box center [455, 549] width 468 height 11
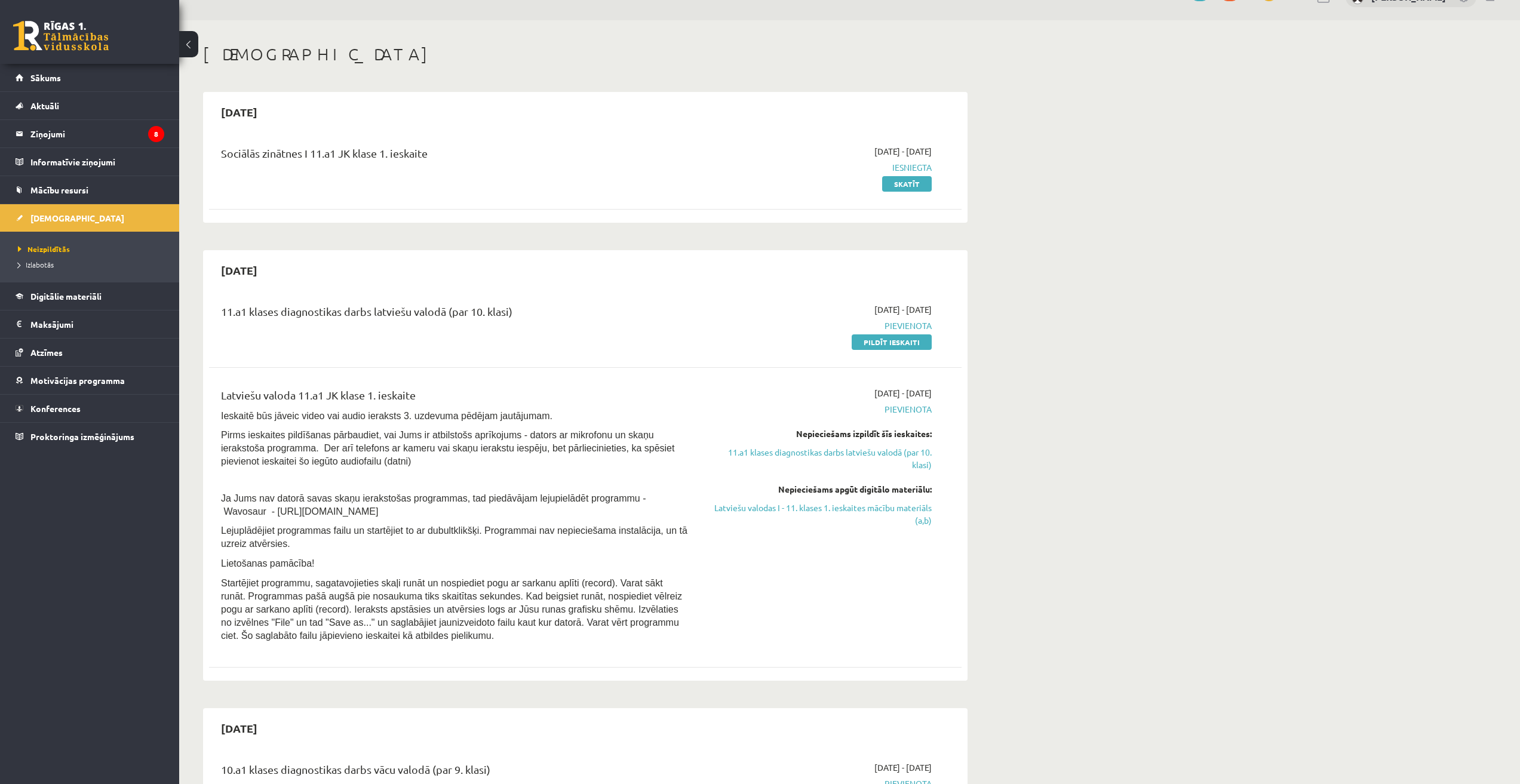
scroll to position [0, 0]
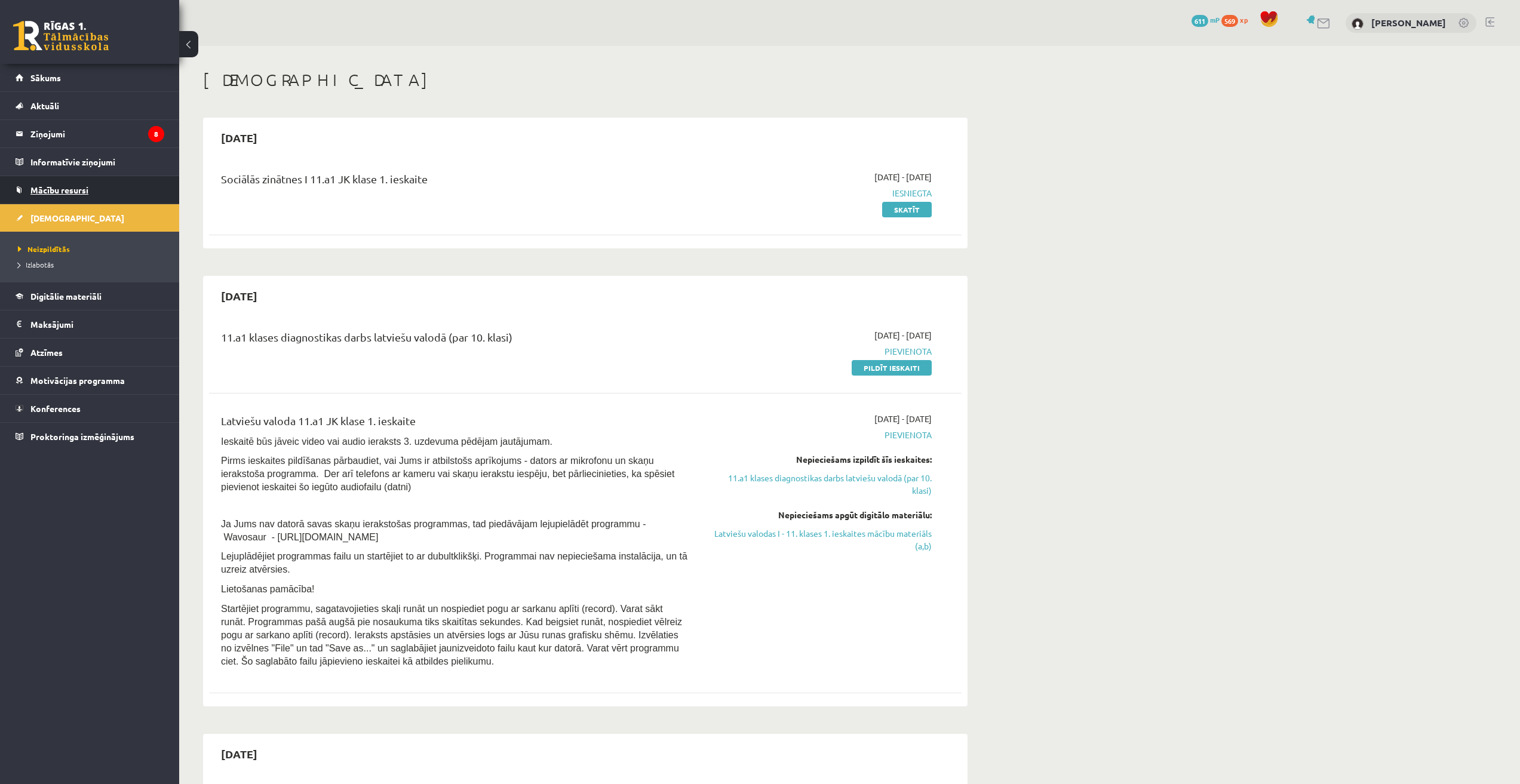
click at [61, 190] on span "Mācību resursi" at bounding box center [59, 190] width 58 height 11
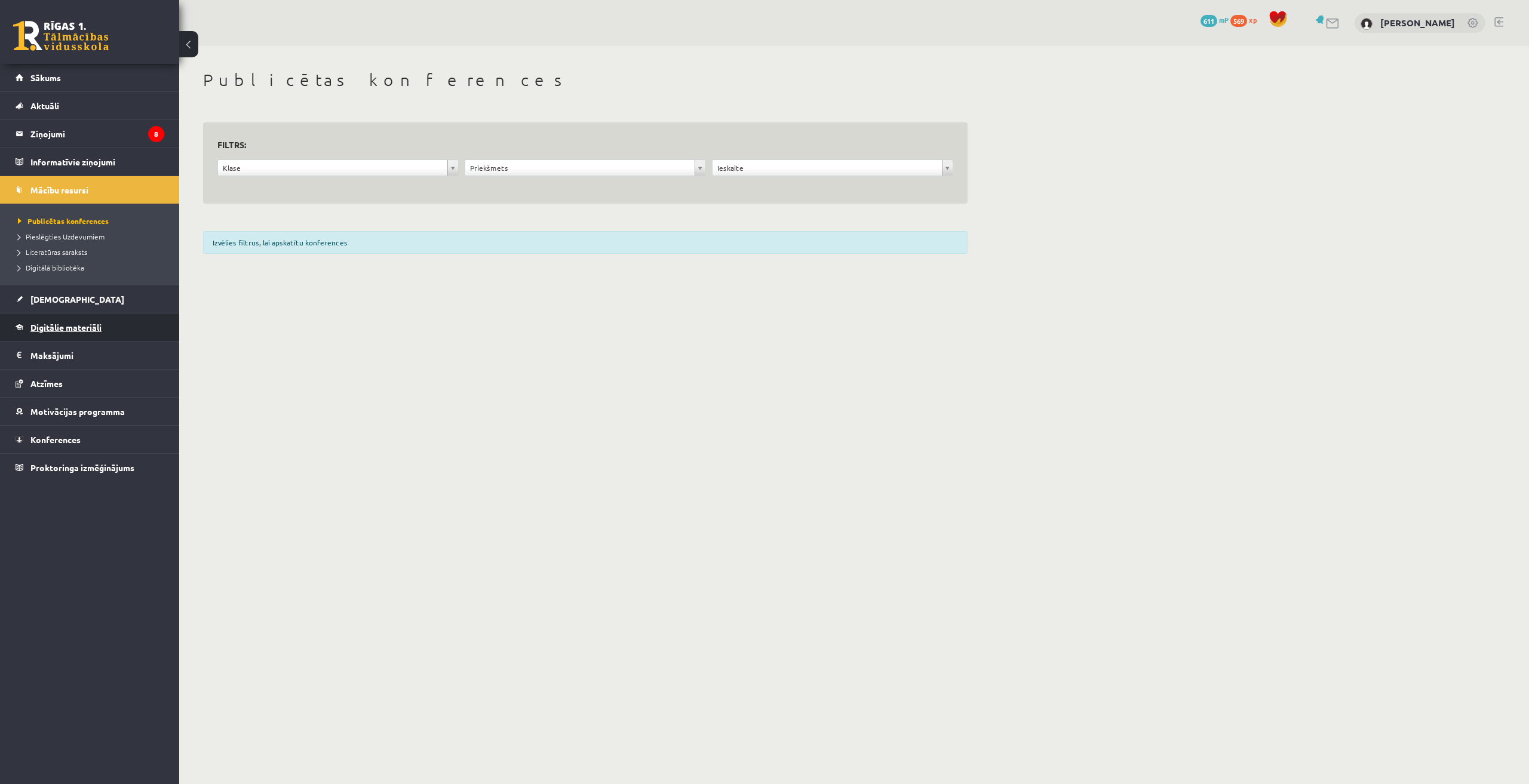
click at [66, 336] on link "Digitālie materiāli" at bounding box center [90, 327] width 149 height 27
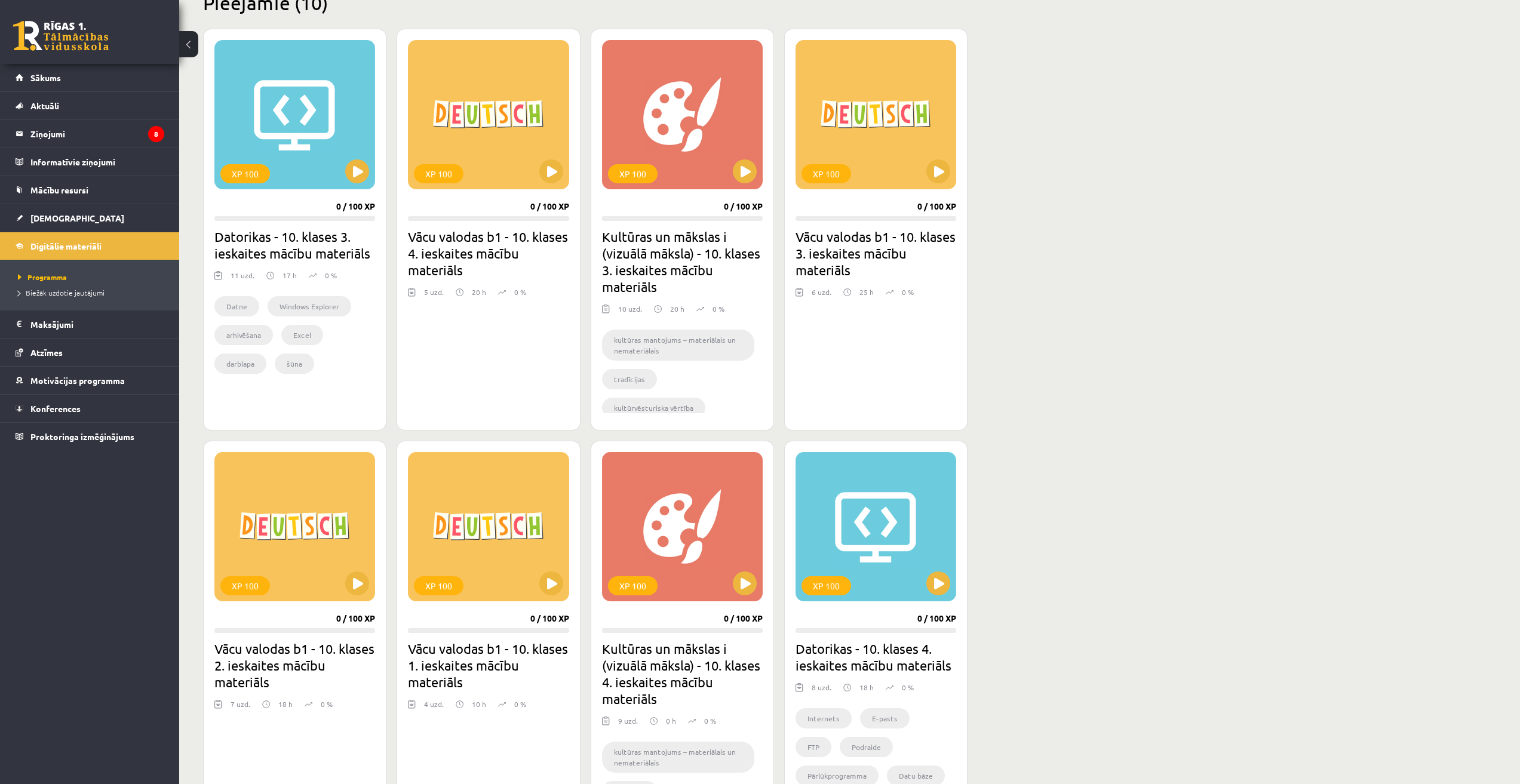
scroll to position [299, 0]
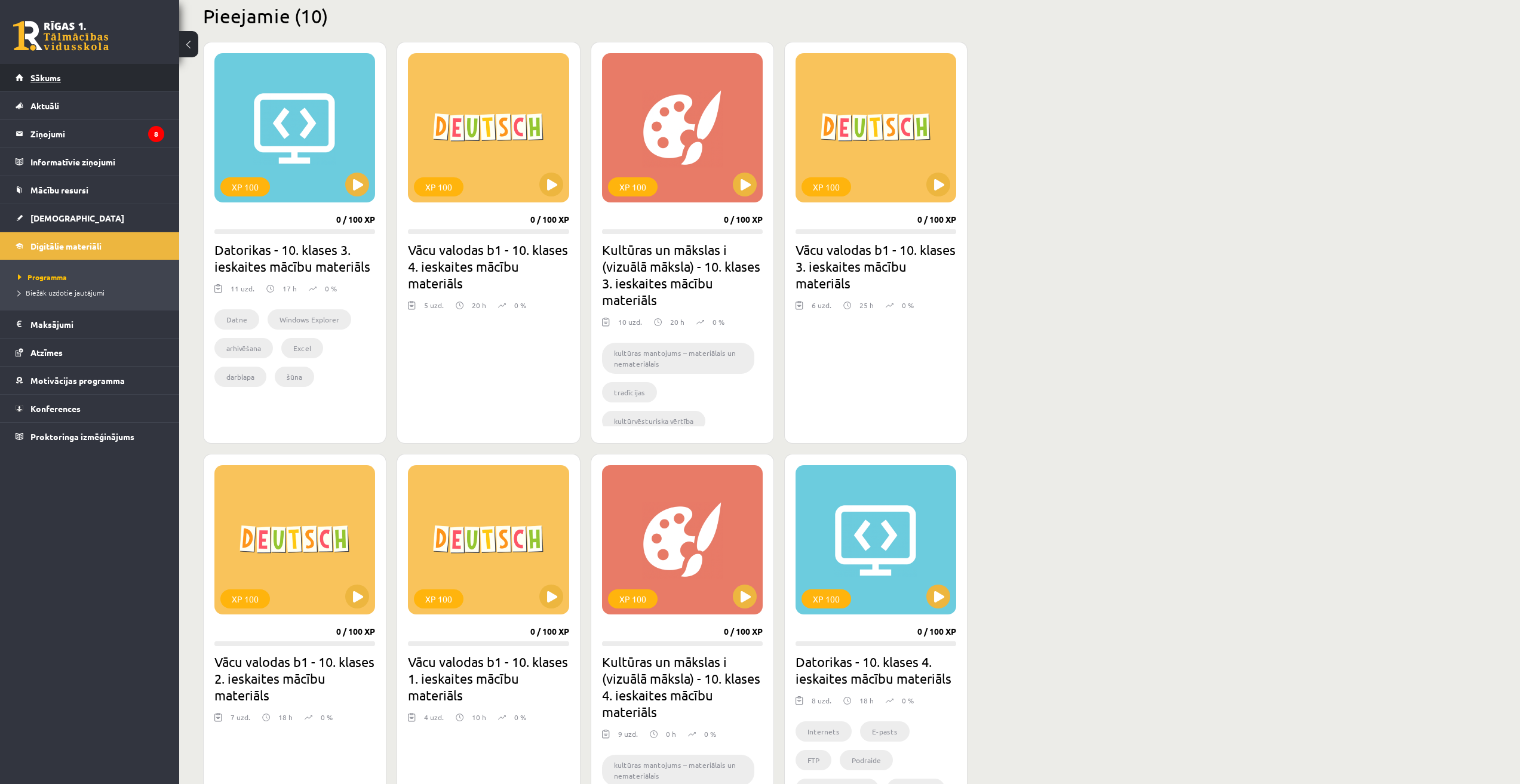
click at [54, 76] on span "Sākums" at bounding box center [45, 77] width 30 height 11
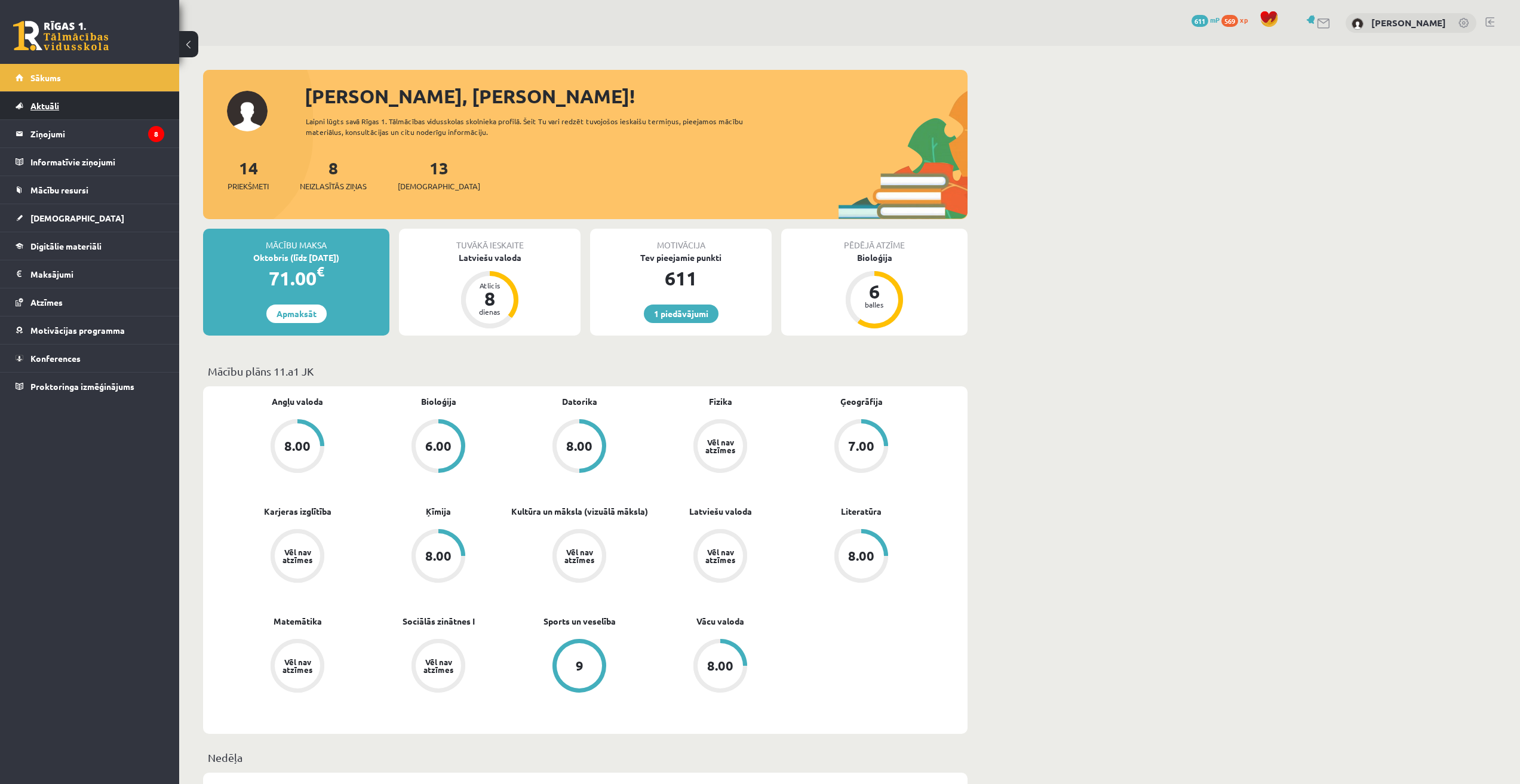
click at [47, 105] on span "Aktuāli" at bounding box center [44, 105] width 29 height 11
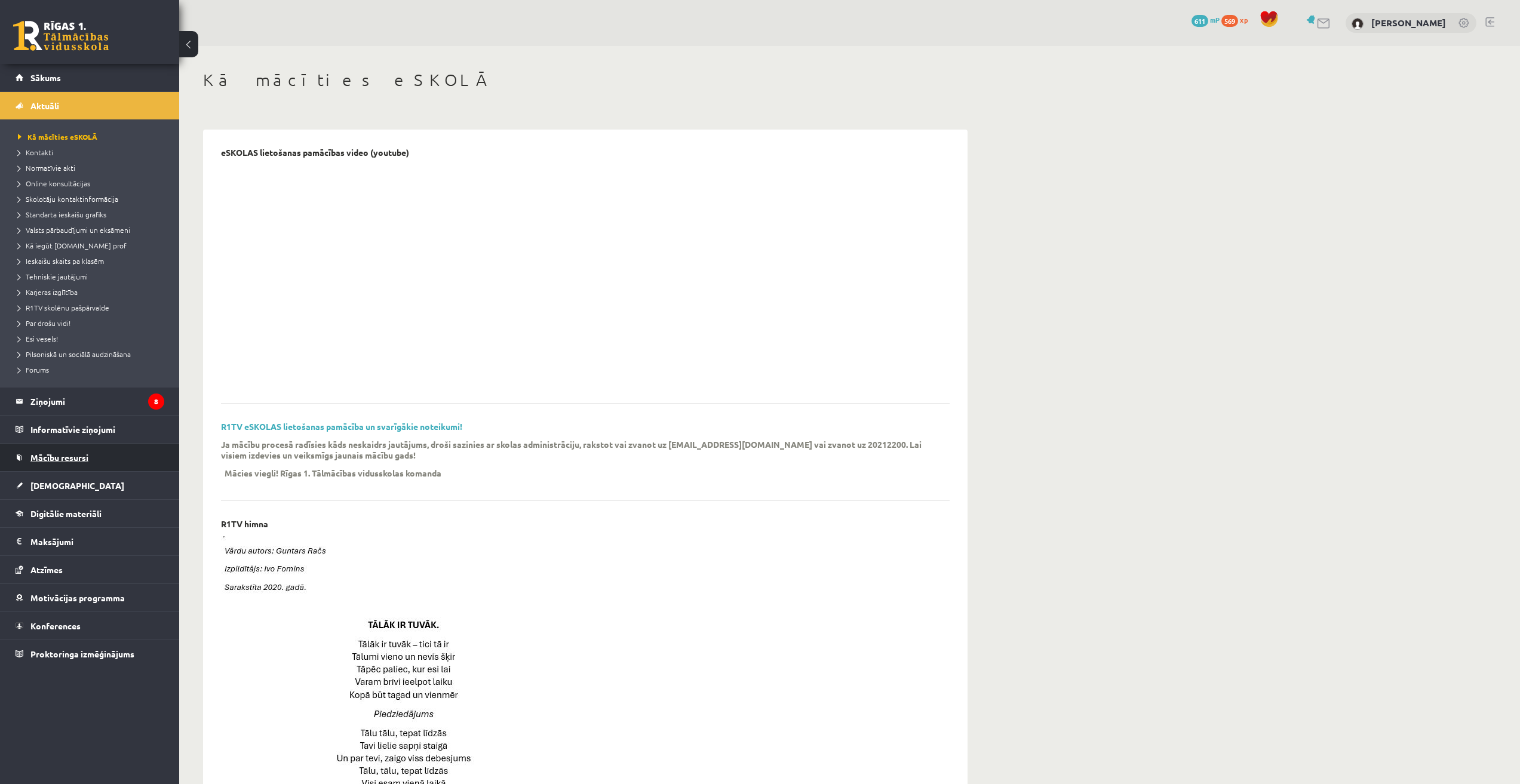
click at [57, 461] on span "Mācību resursi" at bounding box center [59, 457] width 58 height 11
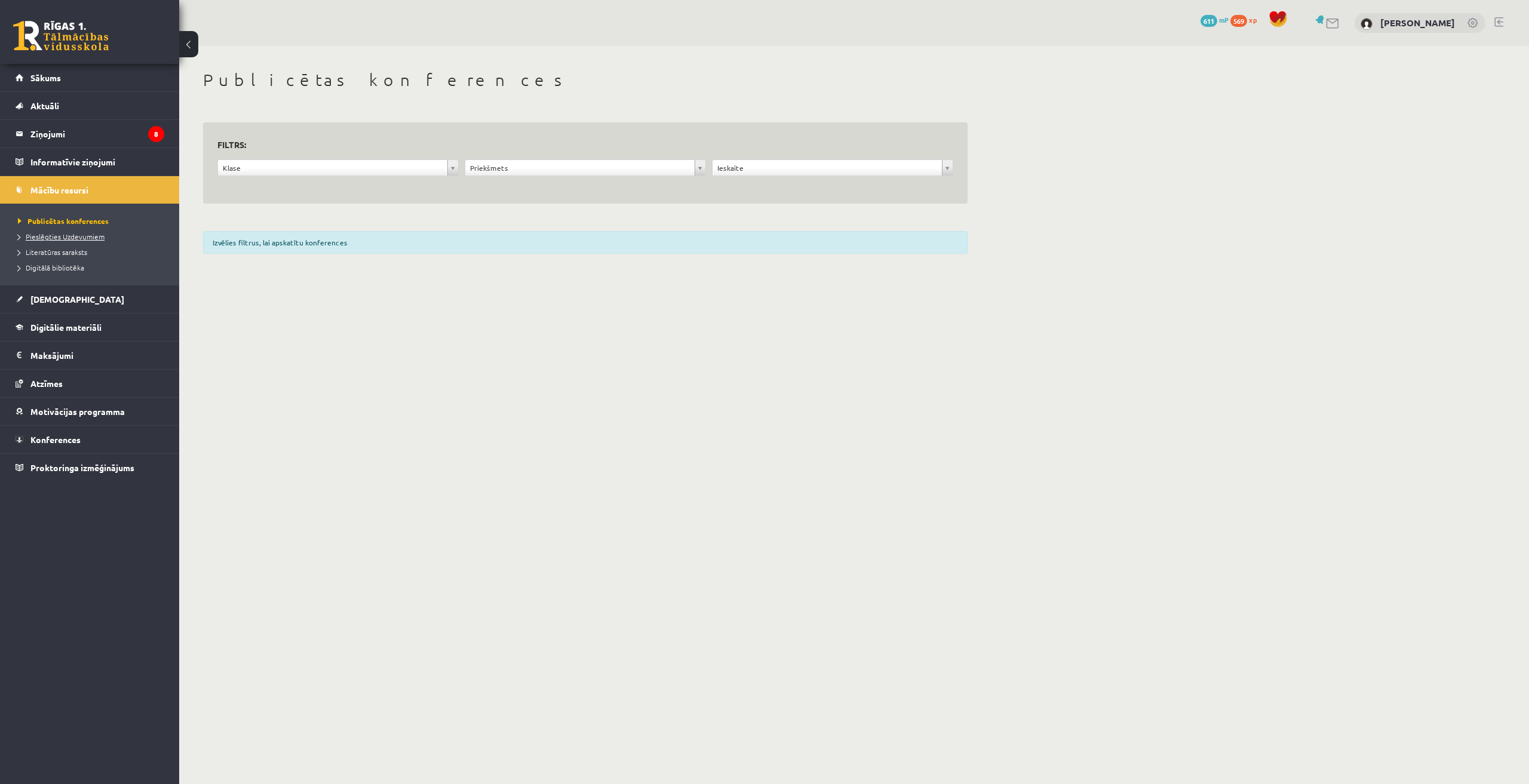
click at [61, 240] on link "Pieslēgties Uzdevumiem" at bounding box center [92, 236] width 149 height 11
